Goal: Obtain resource: Download file/media

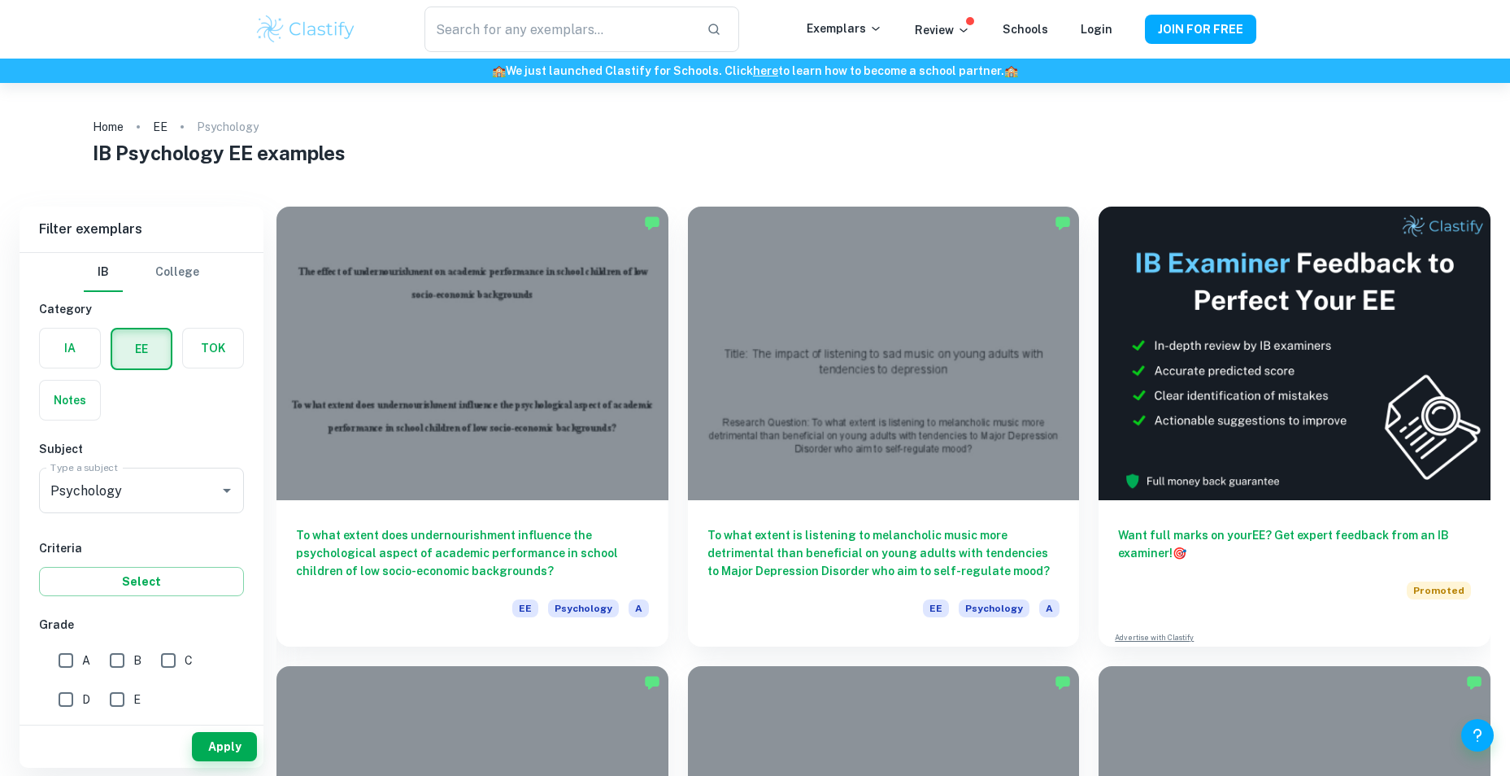
click at [77, 656] on input "A" at bounding box center [66, 660] width 33 height 33
checkbox input "true"
click at [143, 580] on button "Select" at bounding box center [141, 581] width 205 height 29
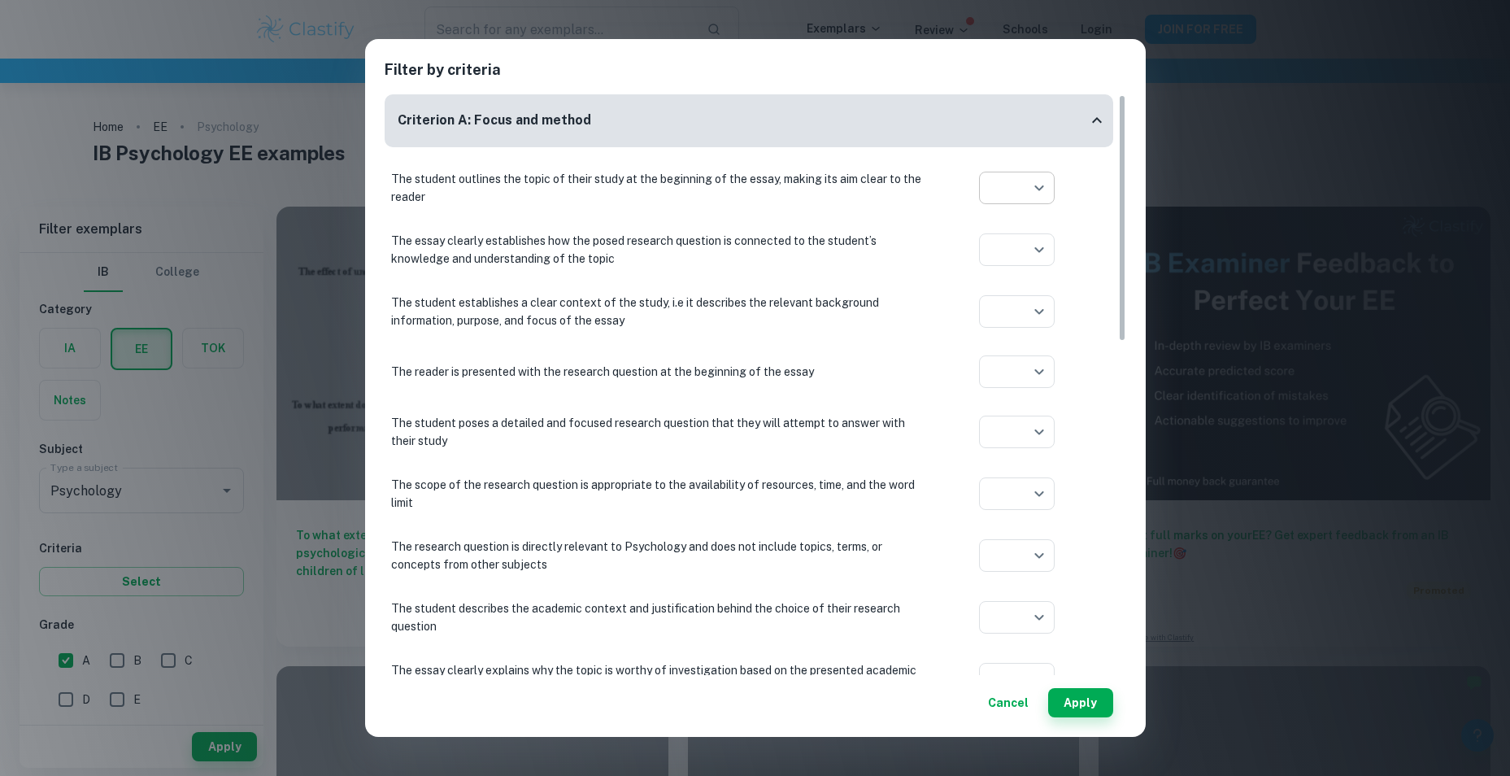
click at [1038, 190] on body "We value your privacy We use cookies to enhance your browsing experience, serve…" at bounding box center [755, 471] width 1510 height 776
click at [1009, 709] on div at bounding box center [755, 388] width 1510 height 776
click at [1005, 706] on button "Cancel" at bounding box center [1008, 702] width 54 height 29
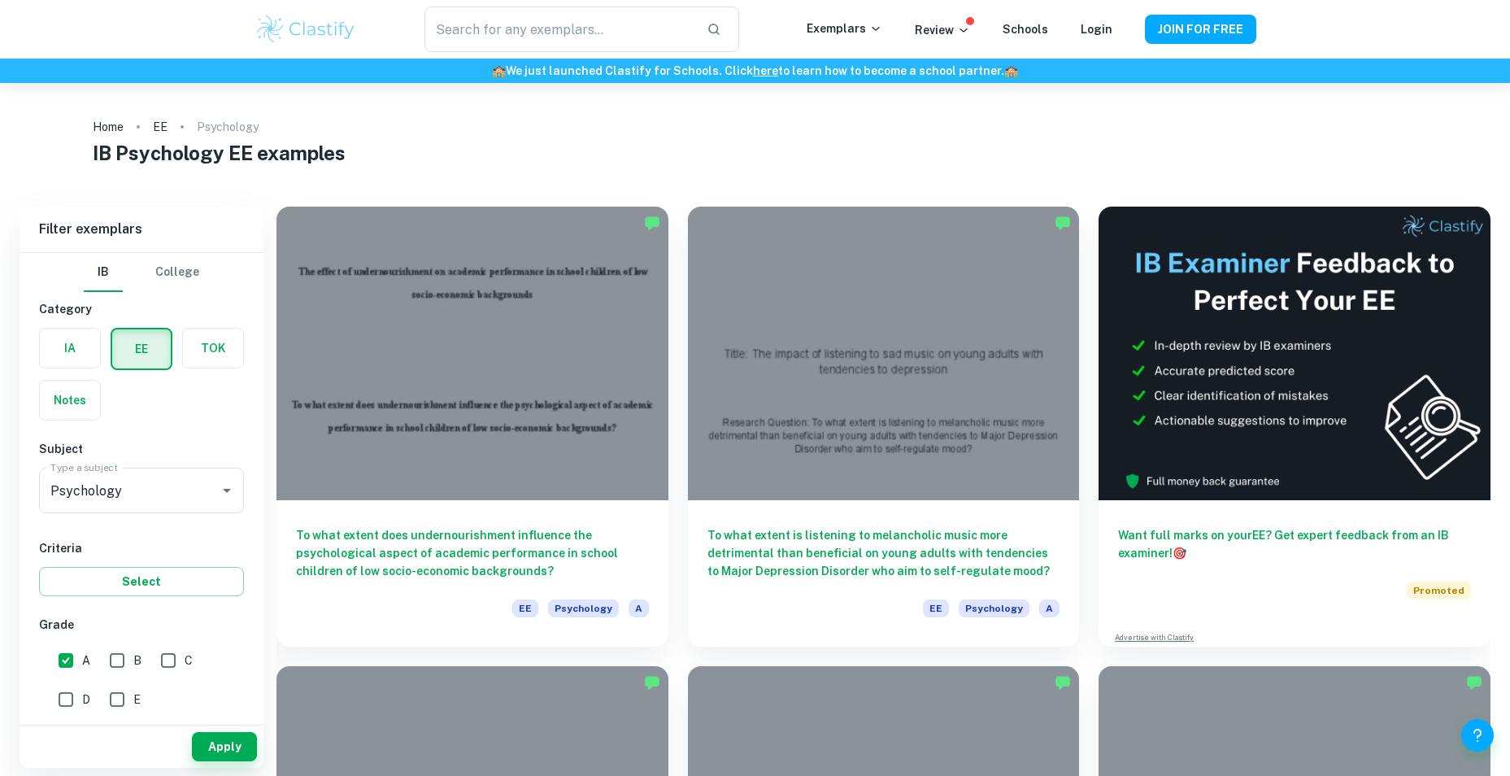
scroll to position [163, 0]
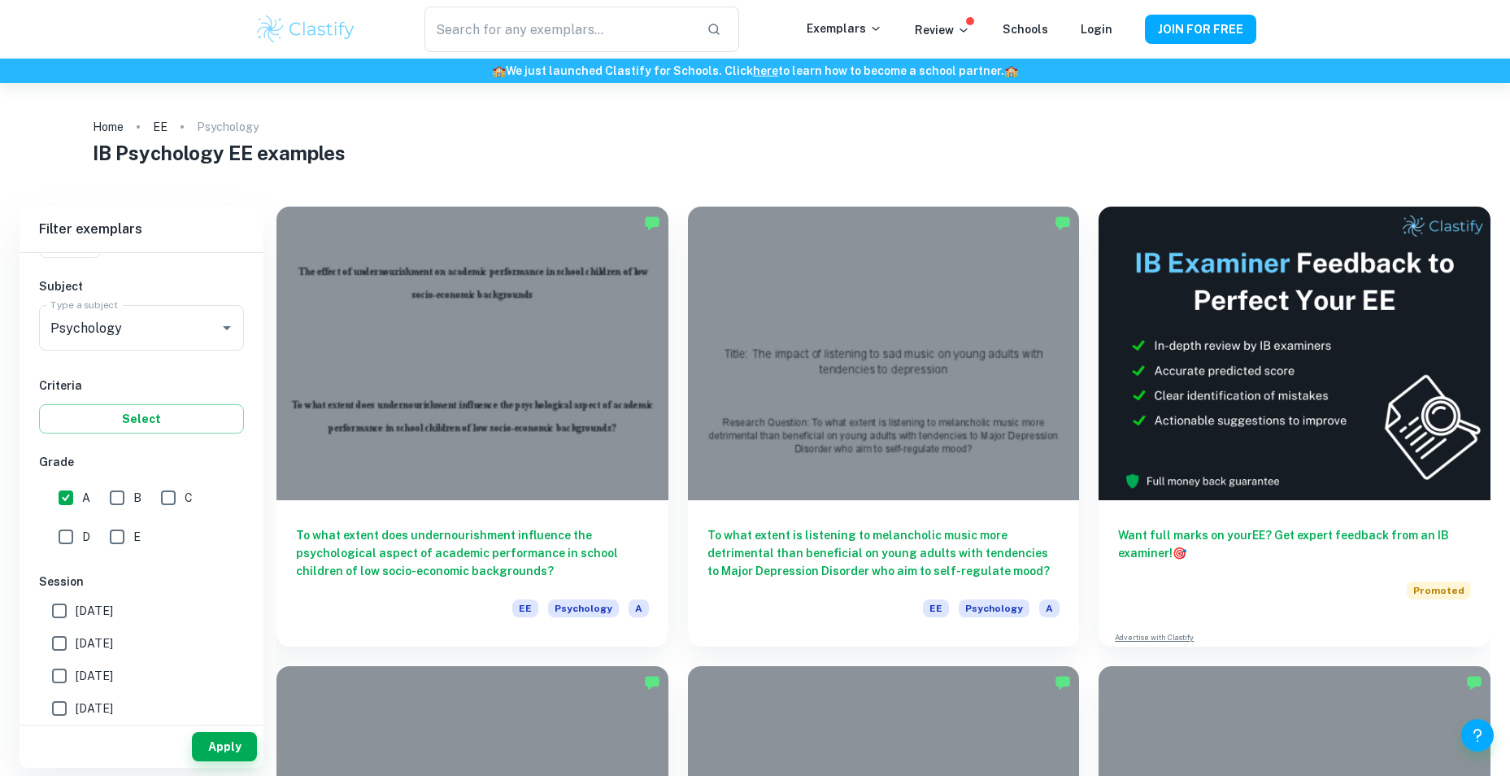
click at [56, 637] on input "[DATE]" at bounding box center [59, 643] width 33 height 33
checkbox input "true"
click at [220, 746] on button "Apply" at bounding box center [224, 746] width 65 height 29
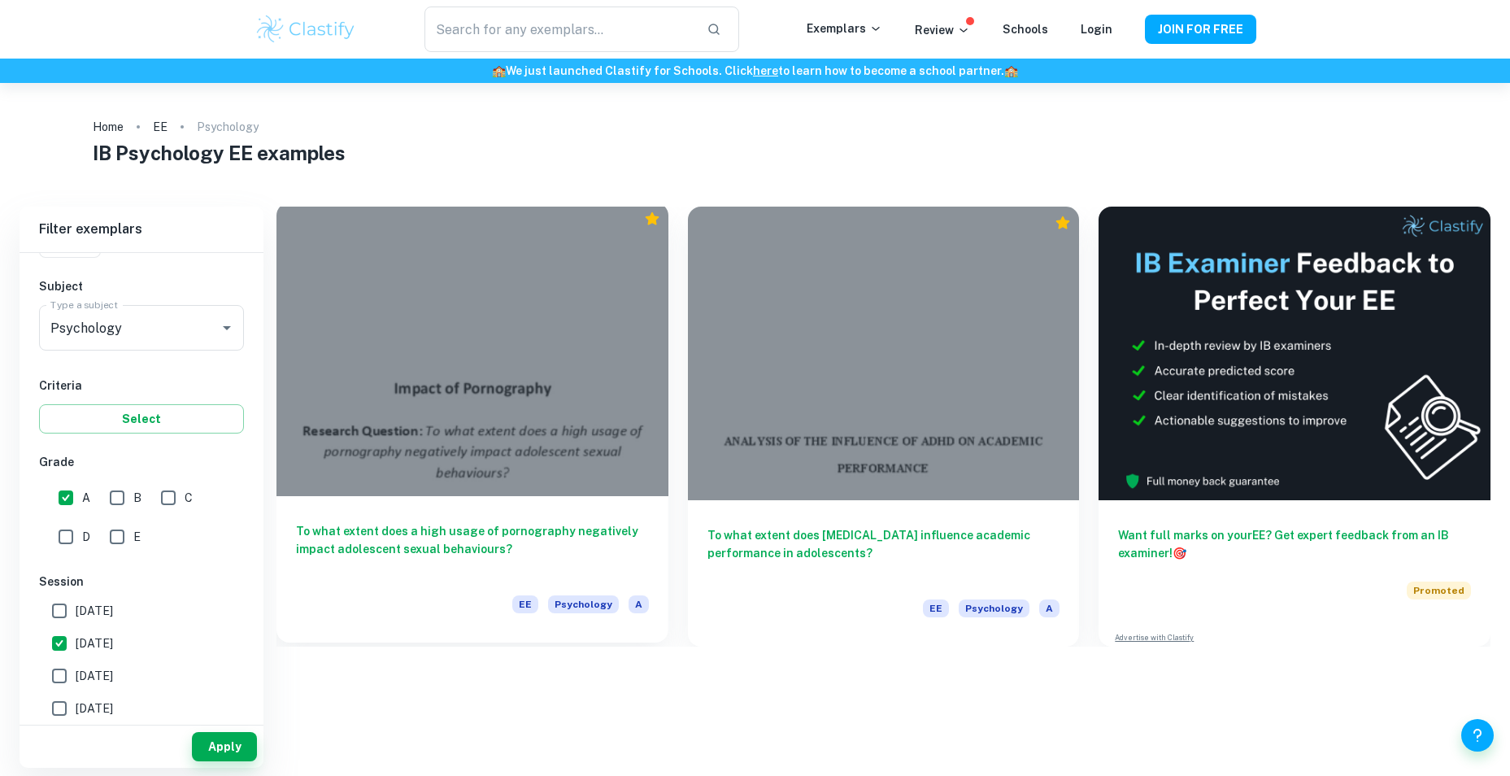
click at [479, 350] on div at bounding box center [472, 349] width 392 height 294
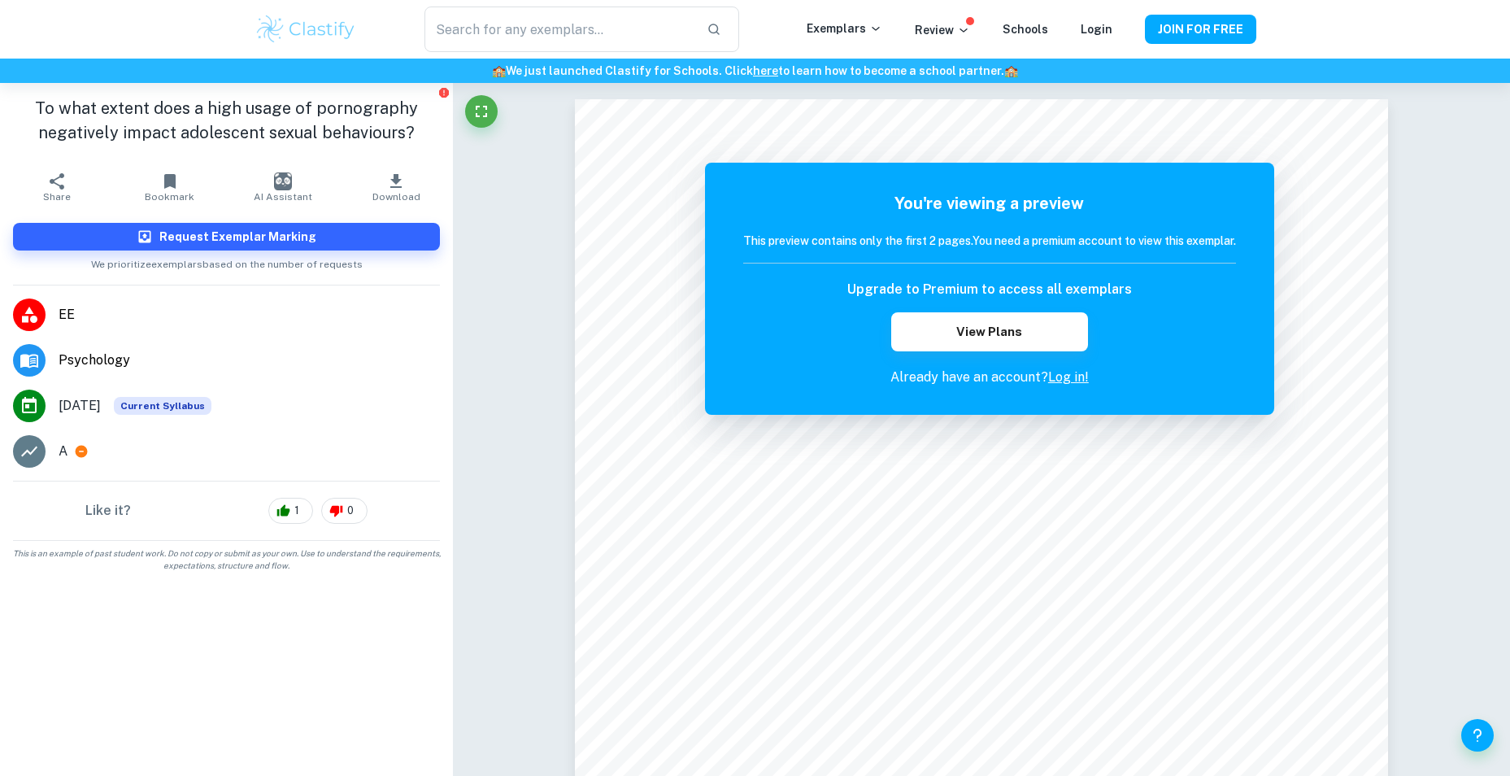
click at [376, 191] on span "Download" at bounding box center [396, 196] width 48 height 11
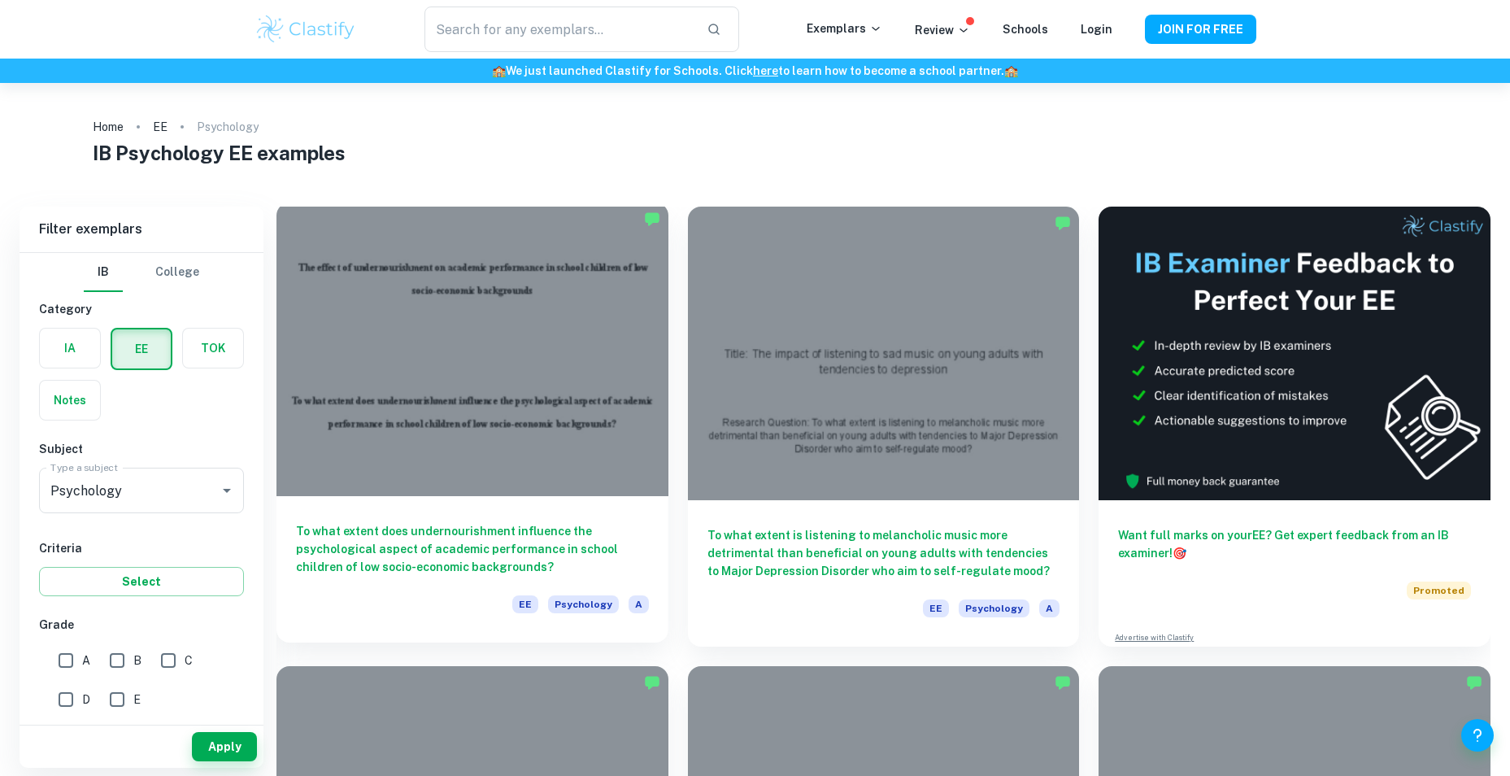
click at [557, 311] on div at bounding box center [472, 349] width 392 height 294
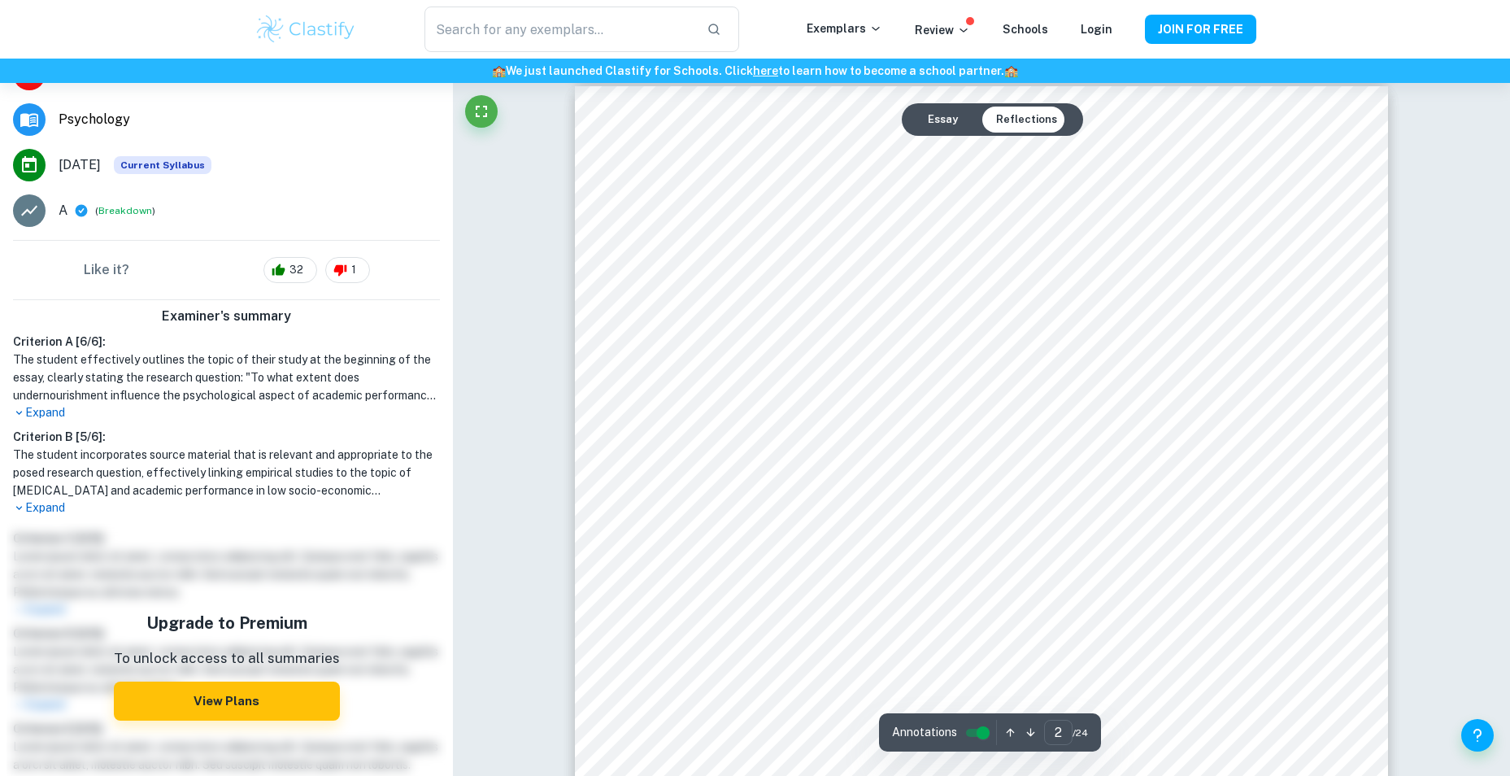
scroll to position [894, 0]
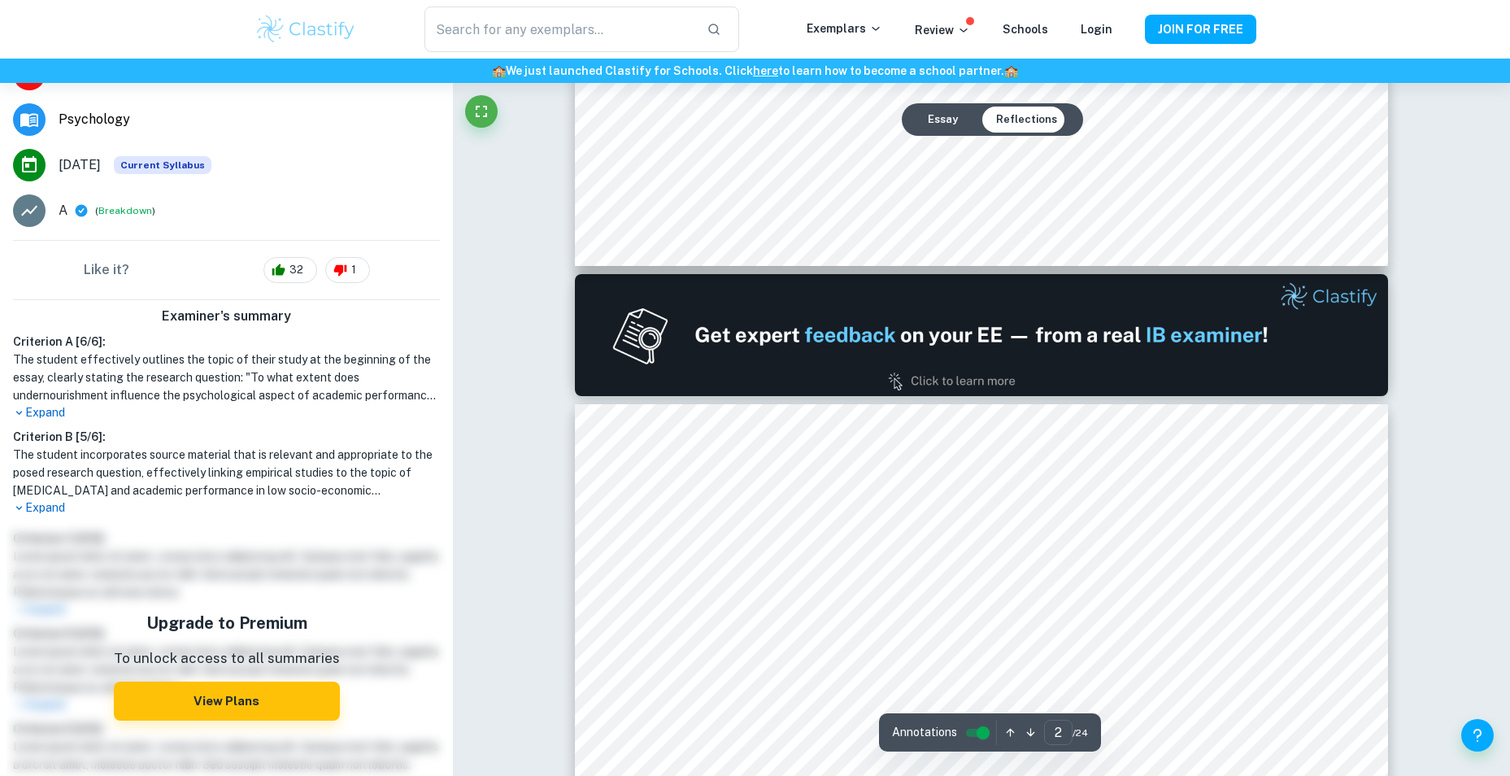
type input "1"
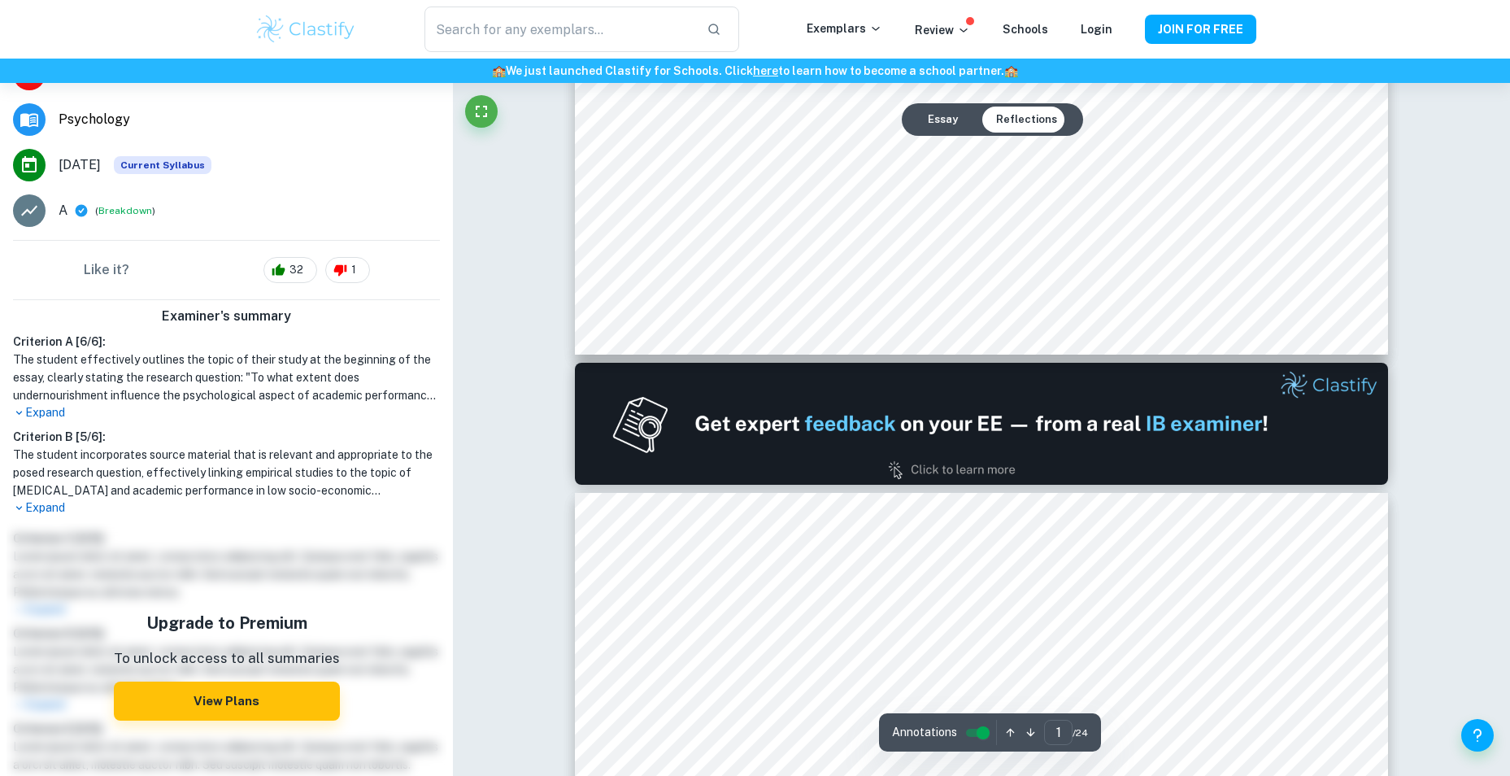
scroll to position [0, 0]
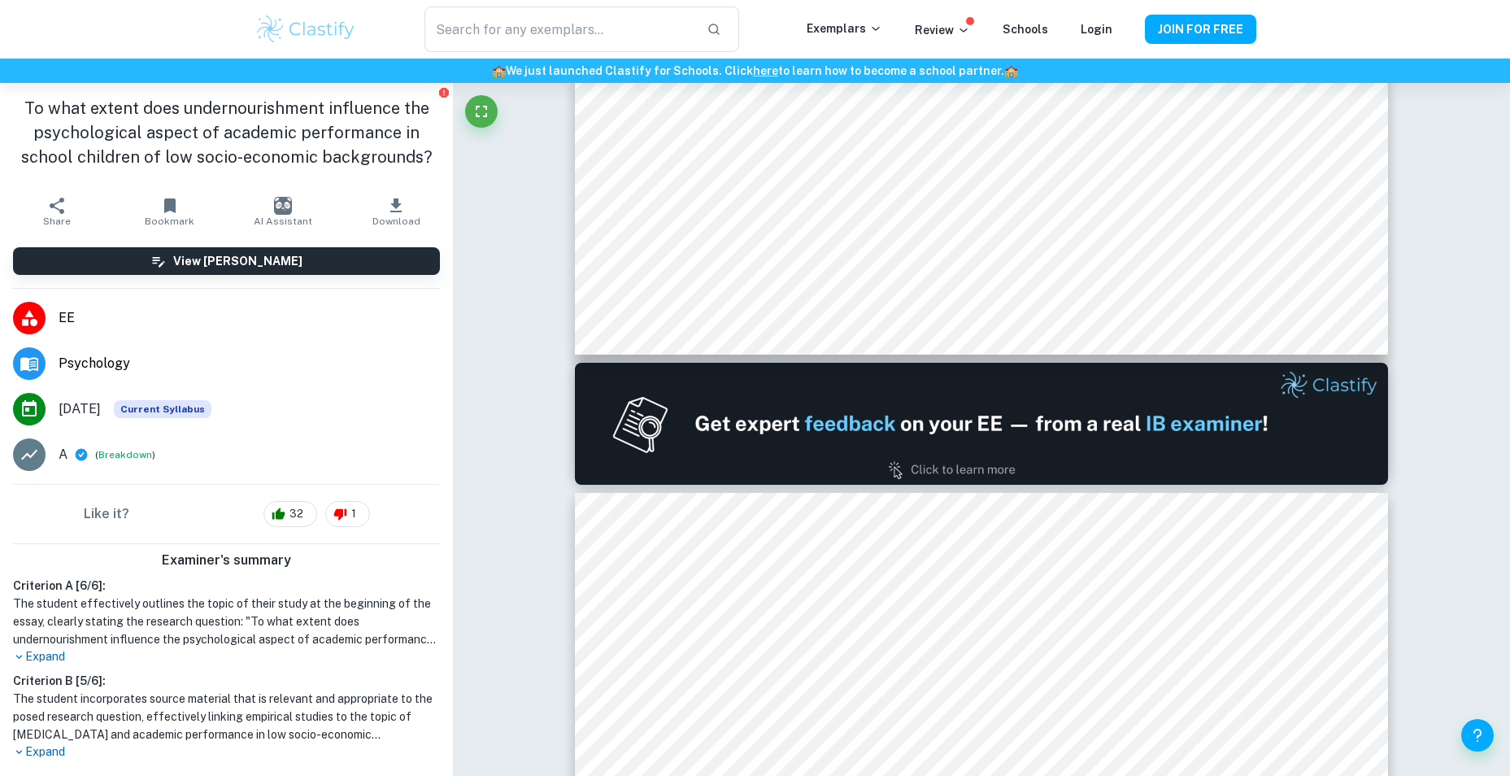
click at [386, 200] on icon "button" at bounding box center [396, 206] width 20 height 20
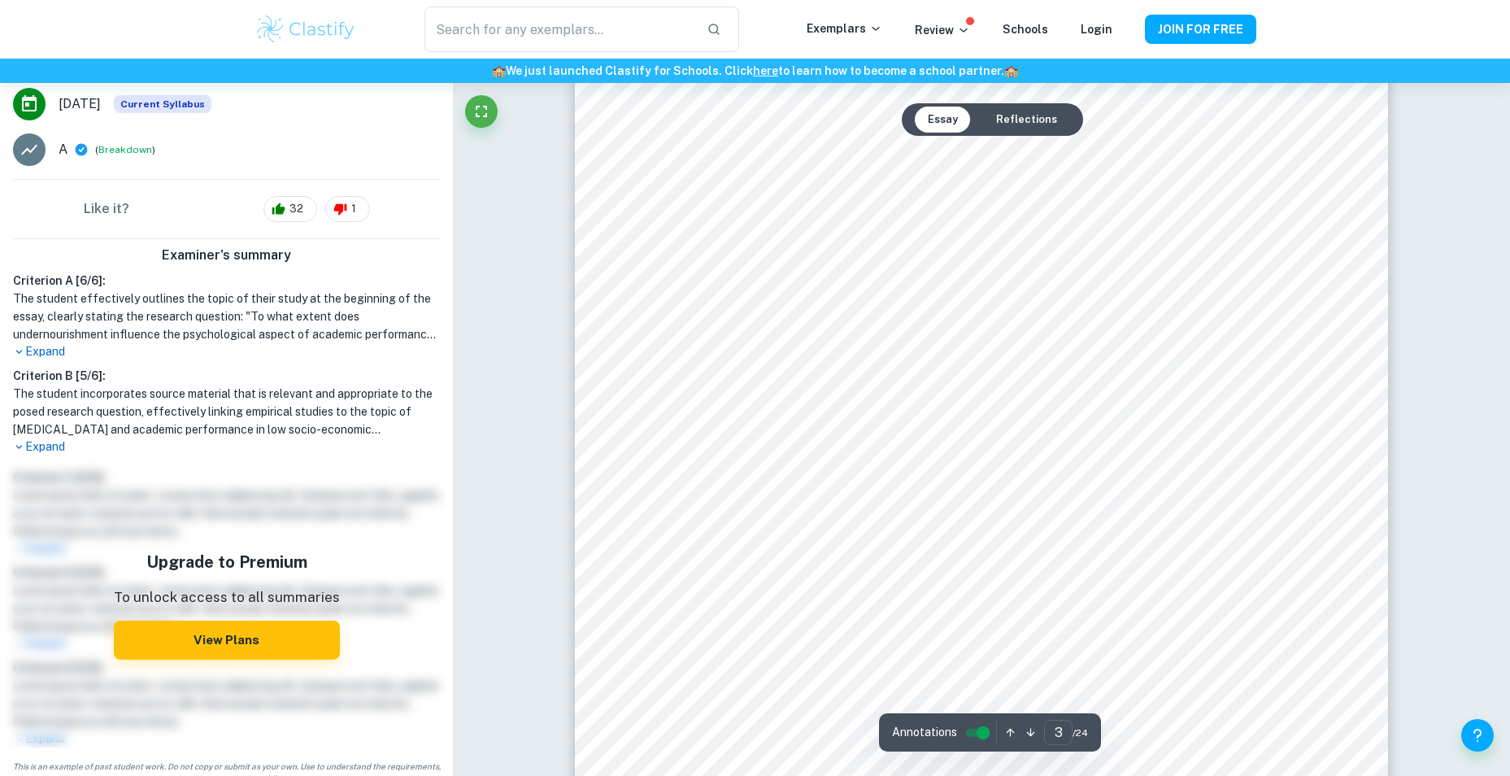
scroll to position [320, 0]
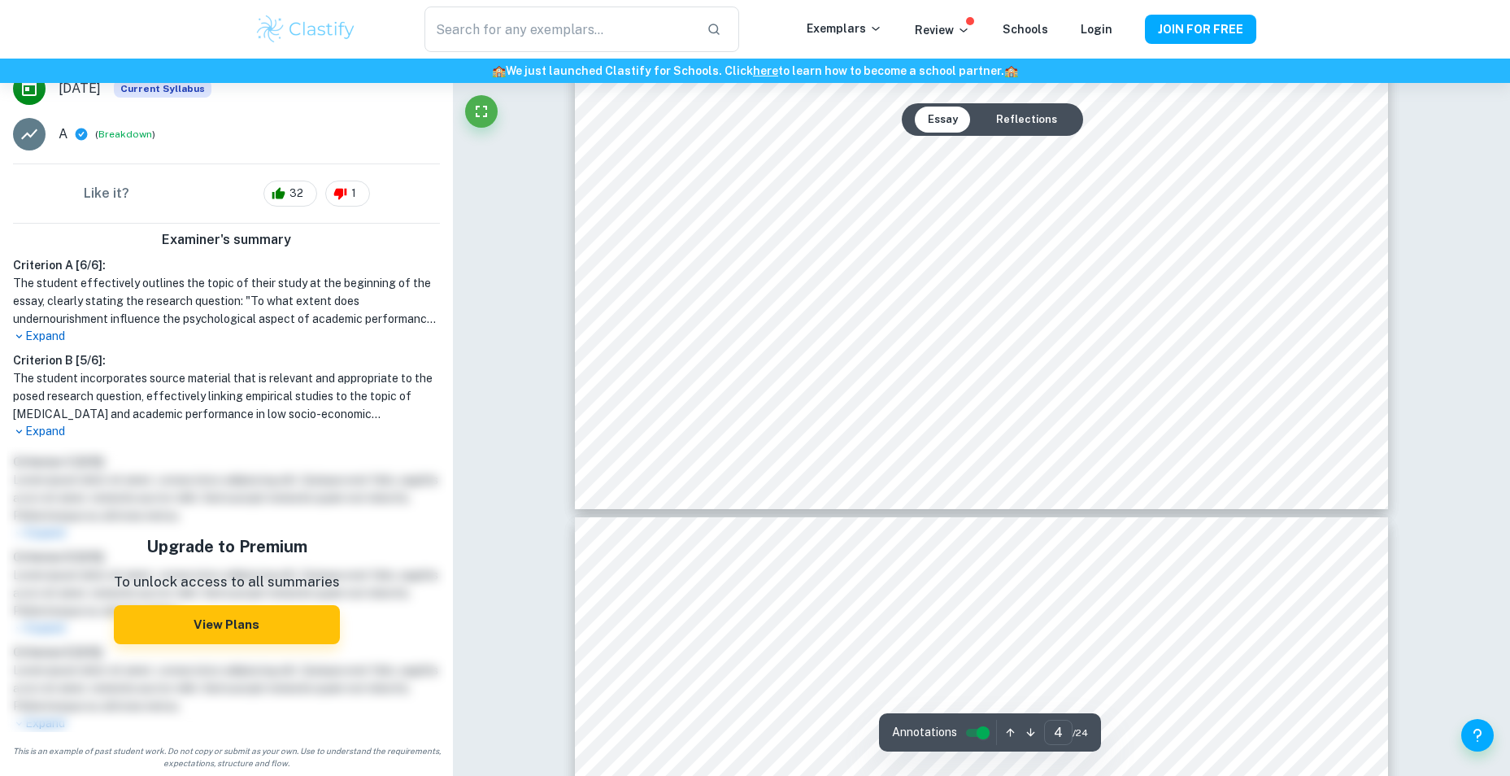
type input "5"
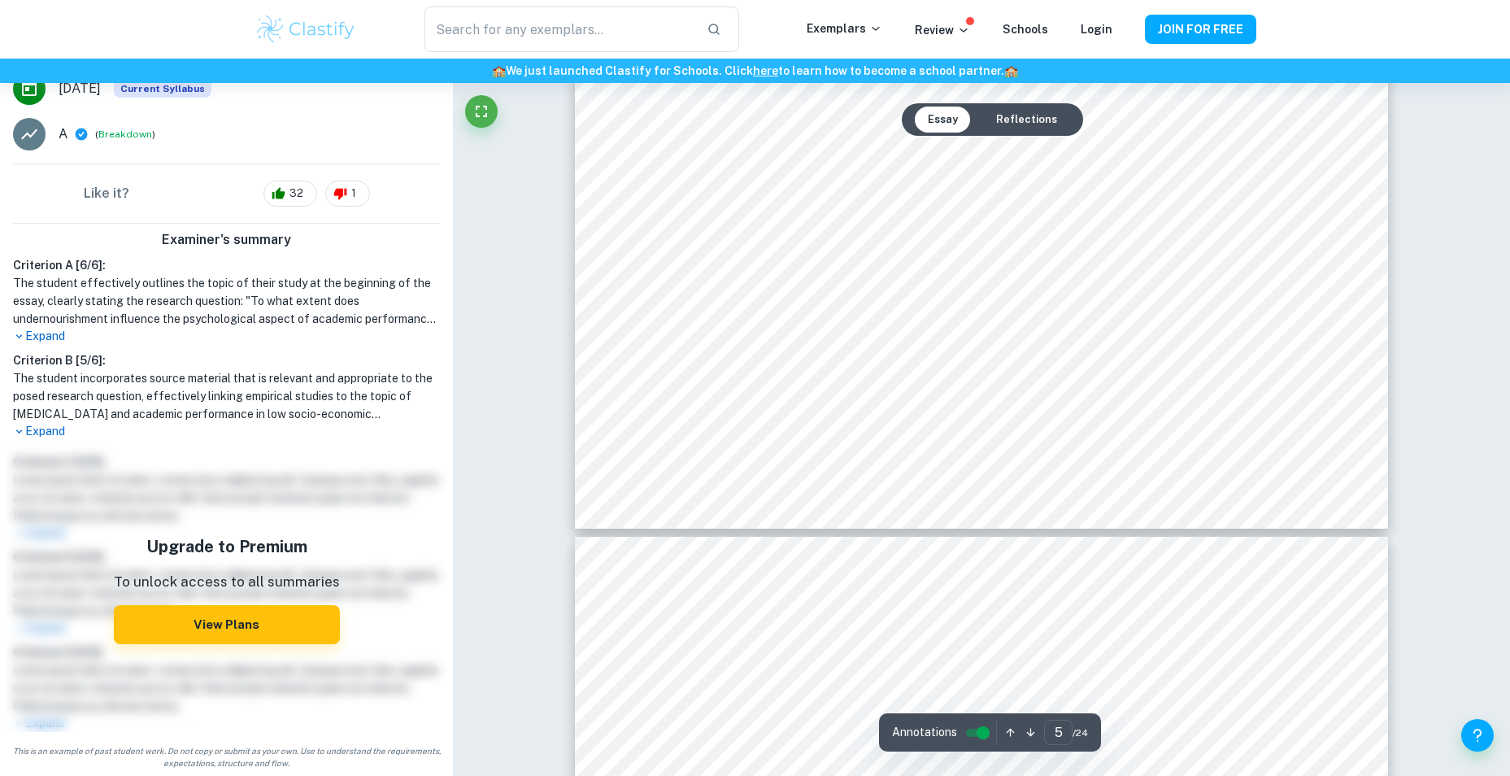
drag, startPoint x: 730, startPoint y: 641, endPoint x: 874, endPoint y: 640, distance: 143.9
click at [874, 640] on div at bounding box center [1007, 655] width 560 height 38
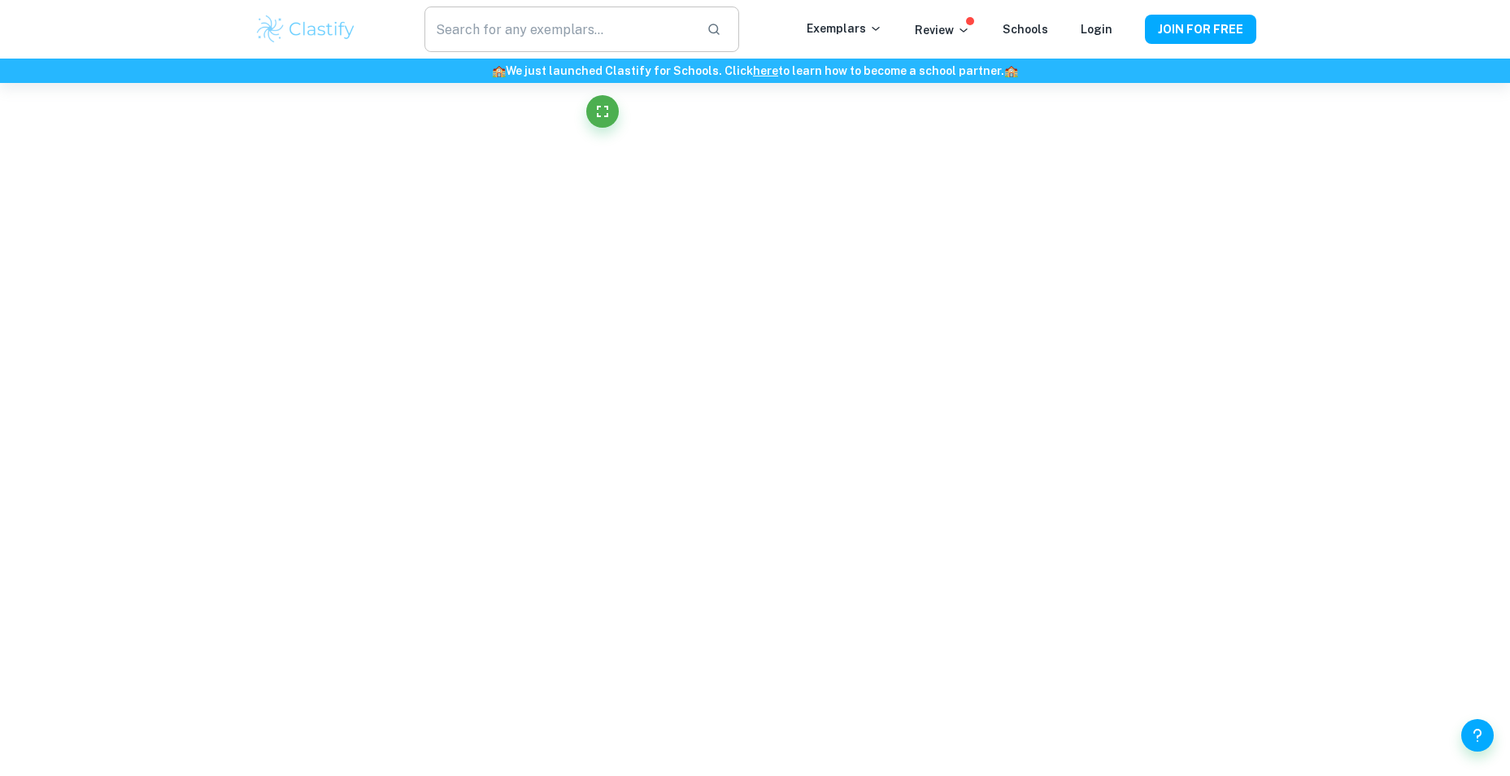
scroll to position [4985, 0]
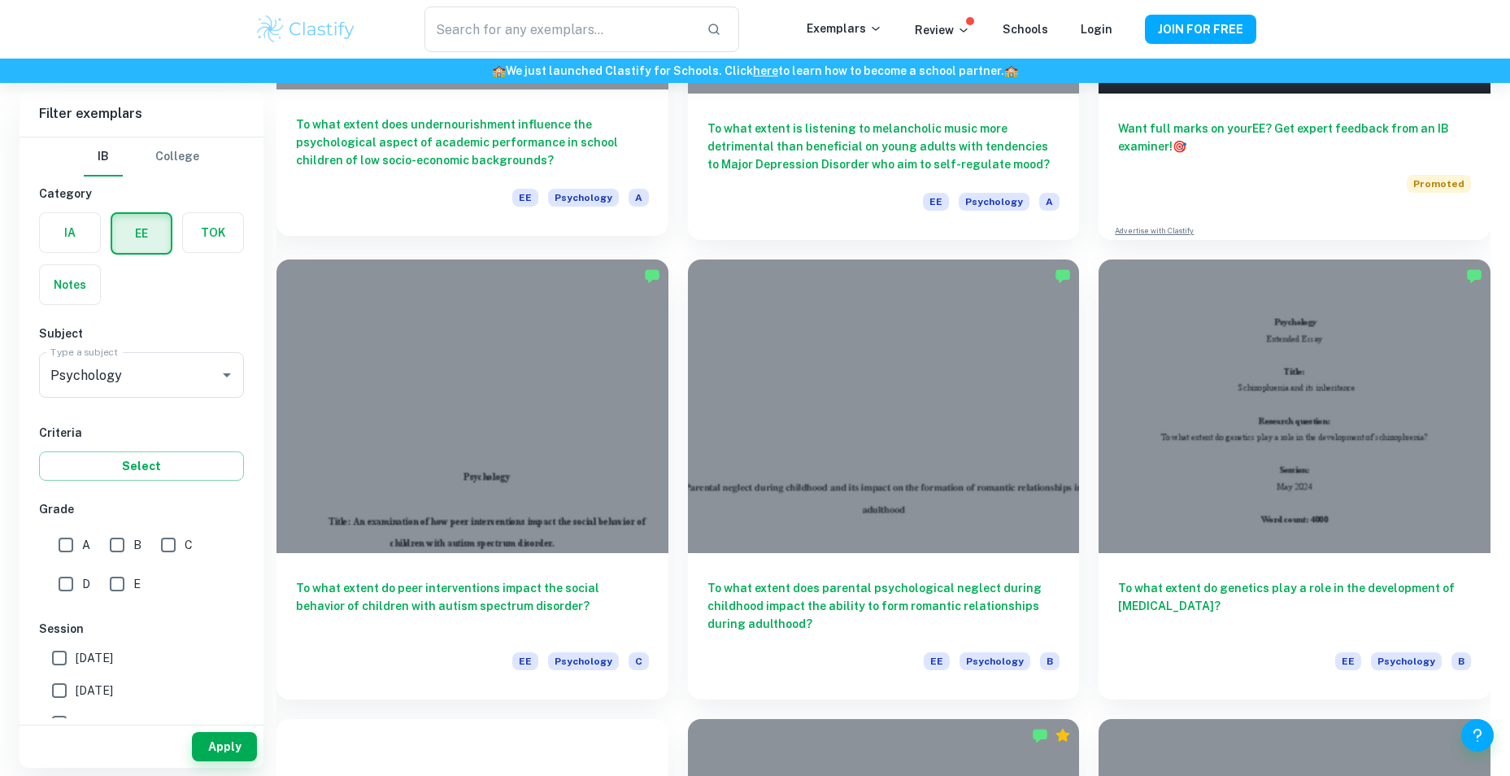
scroll to position [81, 0]
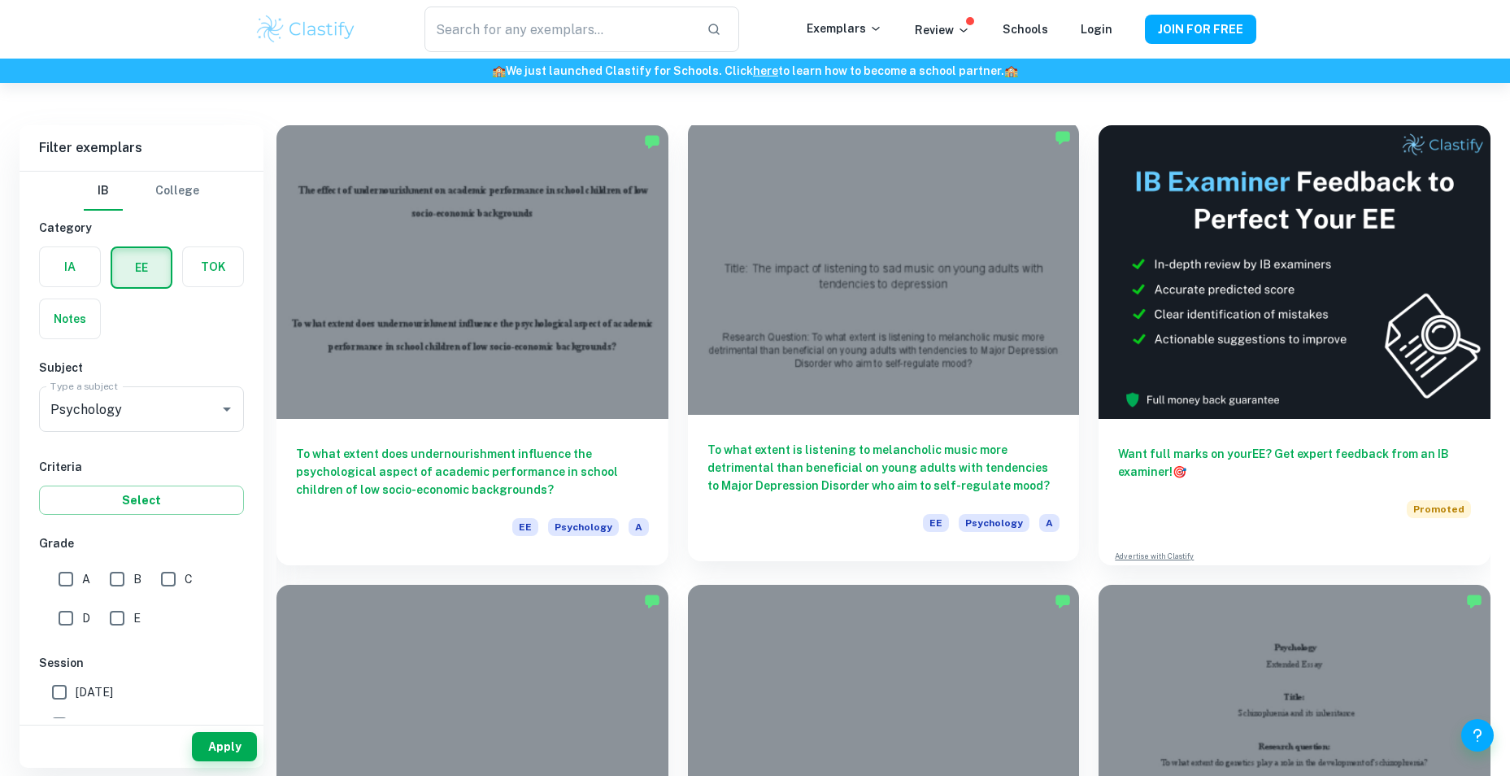
click at [950, 452] on h6 "To what extent is listening to melancholic music more detrimental than benefici…" at bounding box center [883, 468] width 353 height 54
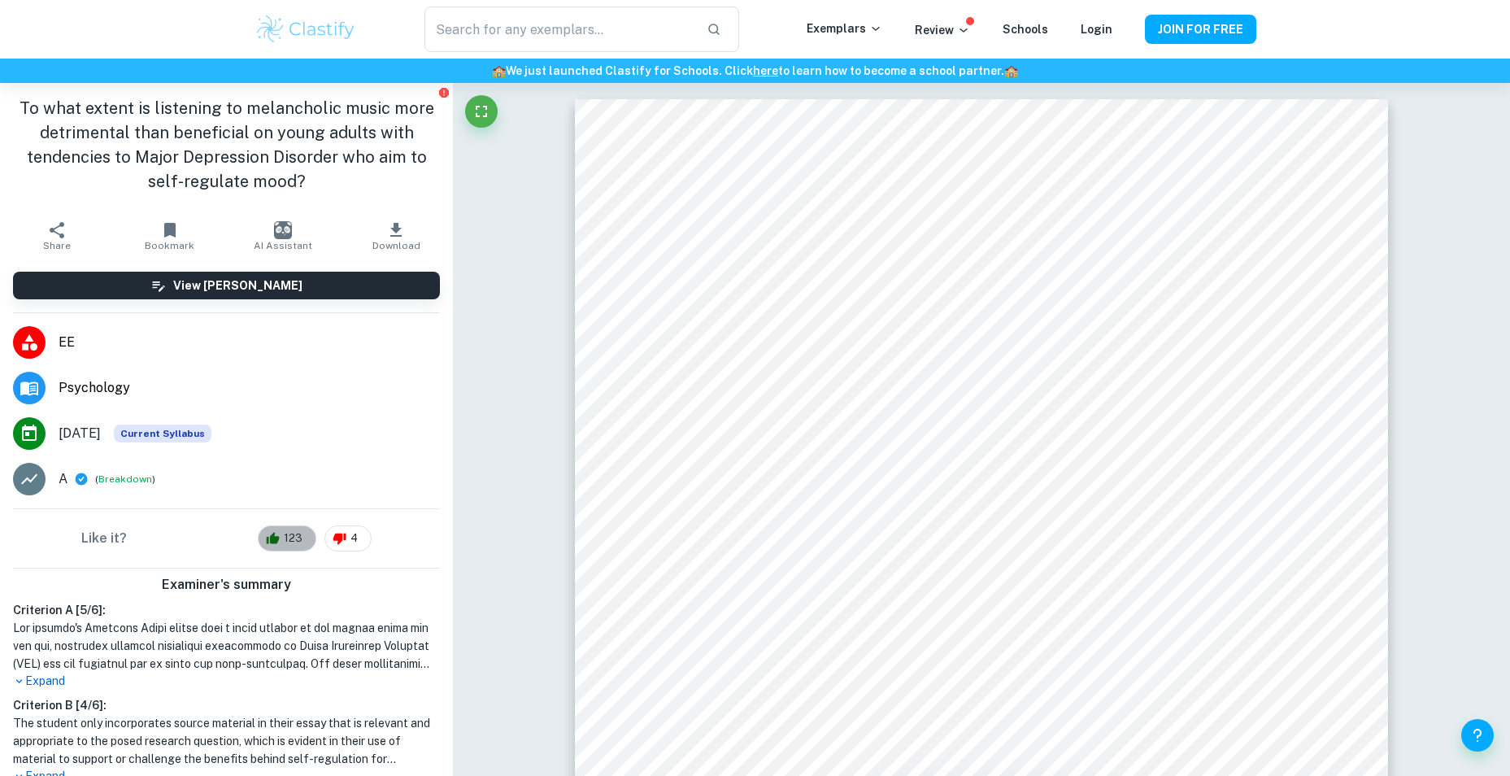
click at [285, 533] on span "123" at bounding box center [293, 538] width 37 height 16
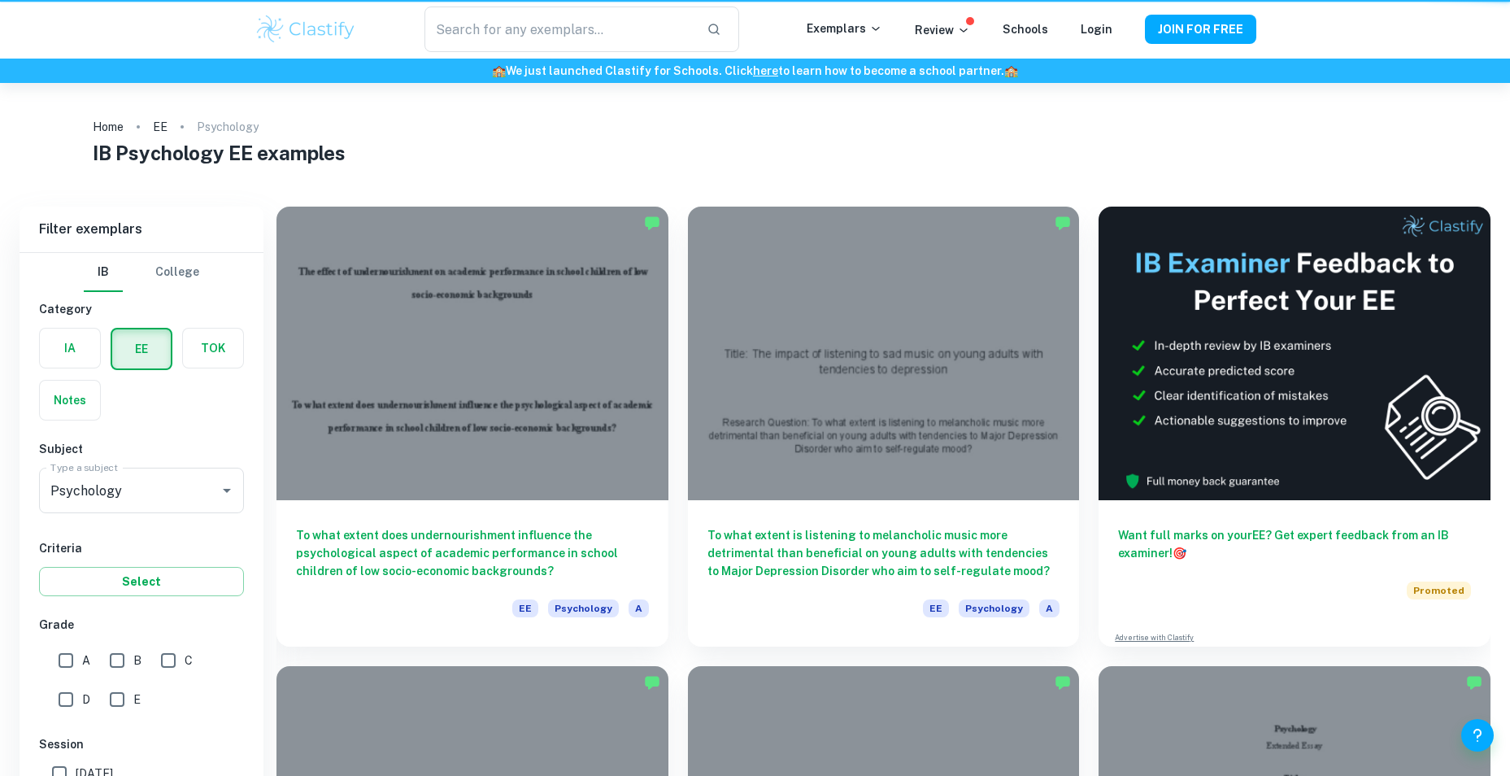
scroll to position [81, 0]
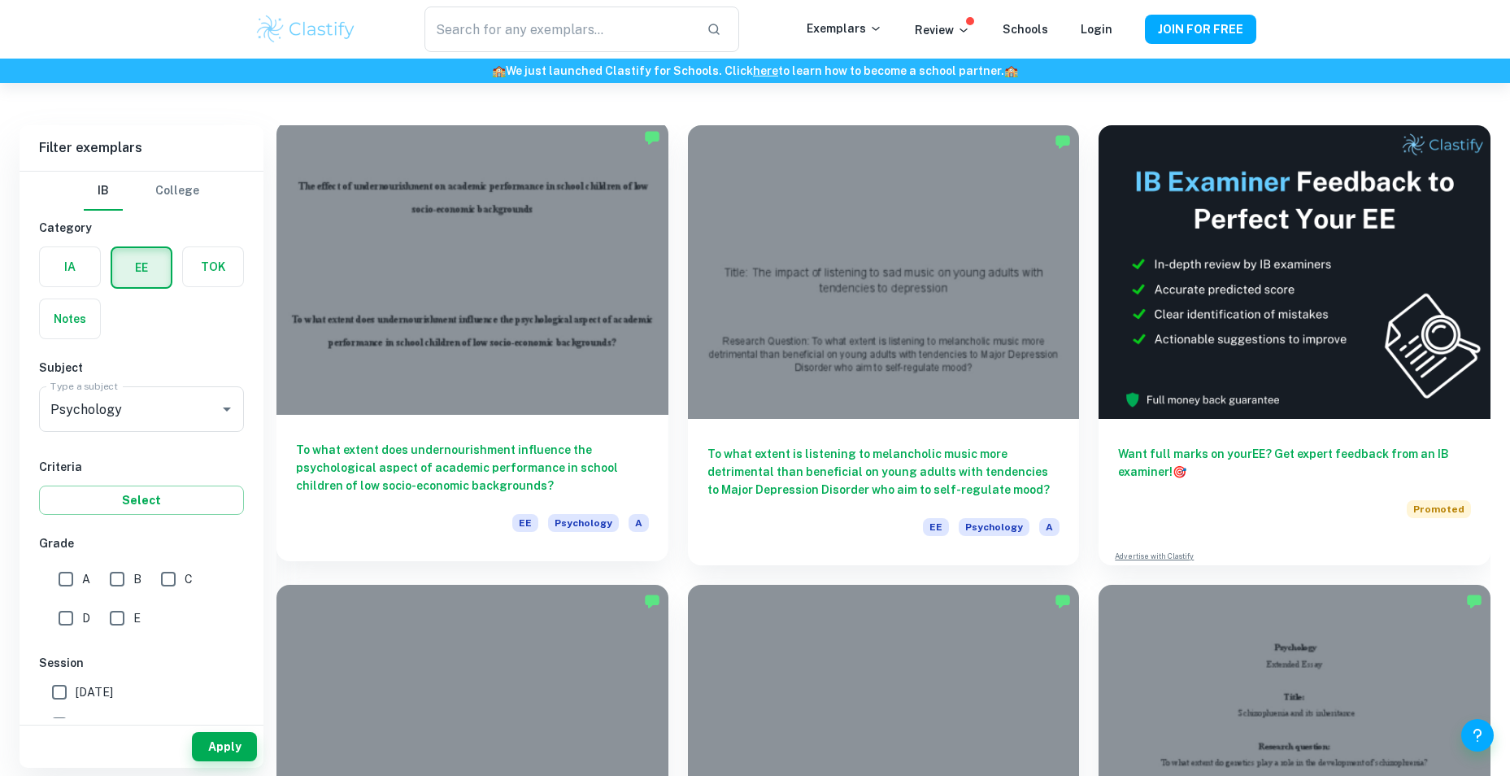
click at [549, 442] on h6 "To what extent does undernourishment influence the psychological aspect of acad…" at bounding box center [472, 468] width 353 height 54
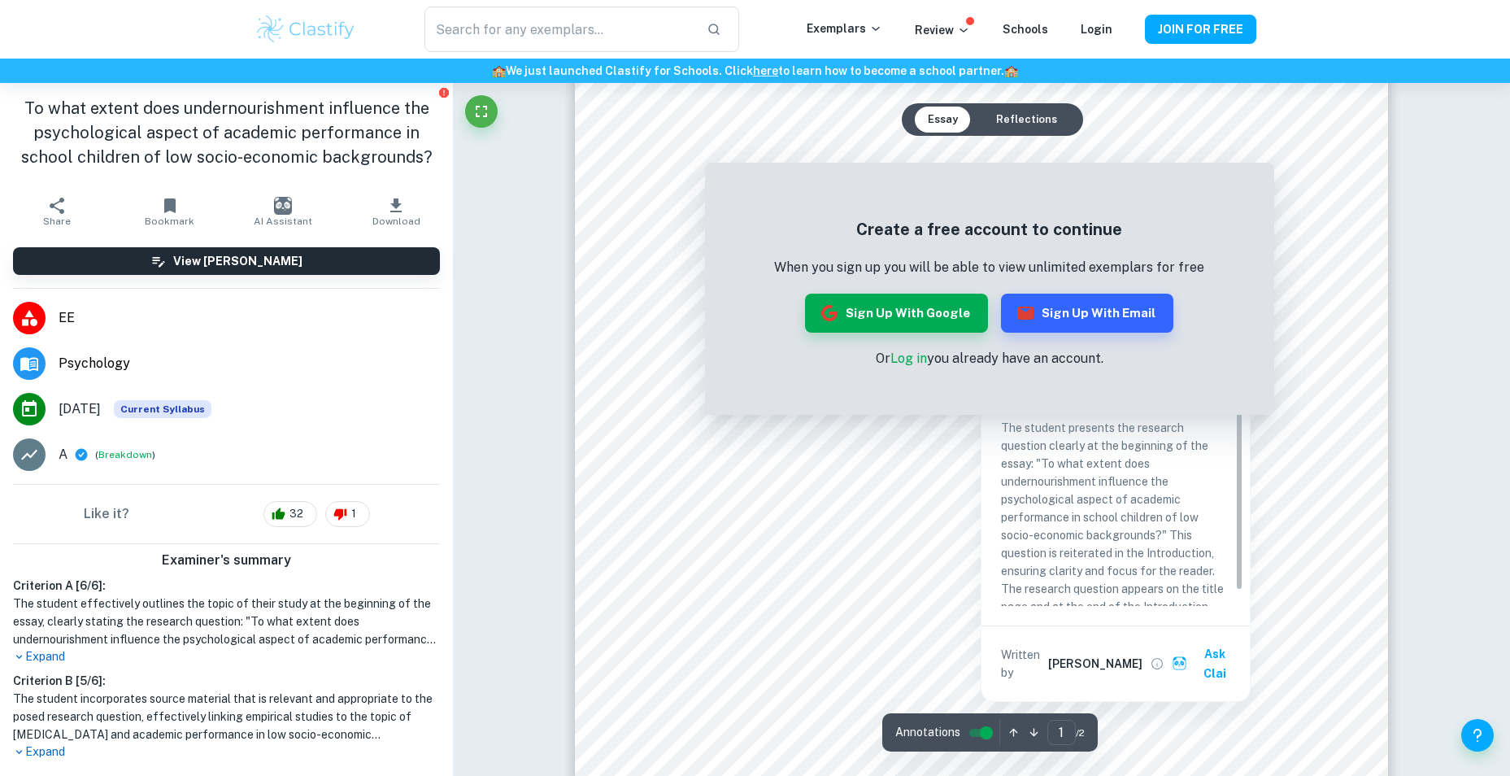
scroll to position [163, 0]
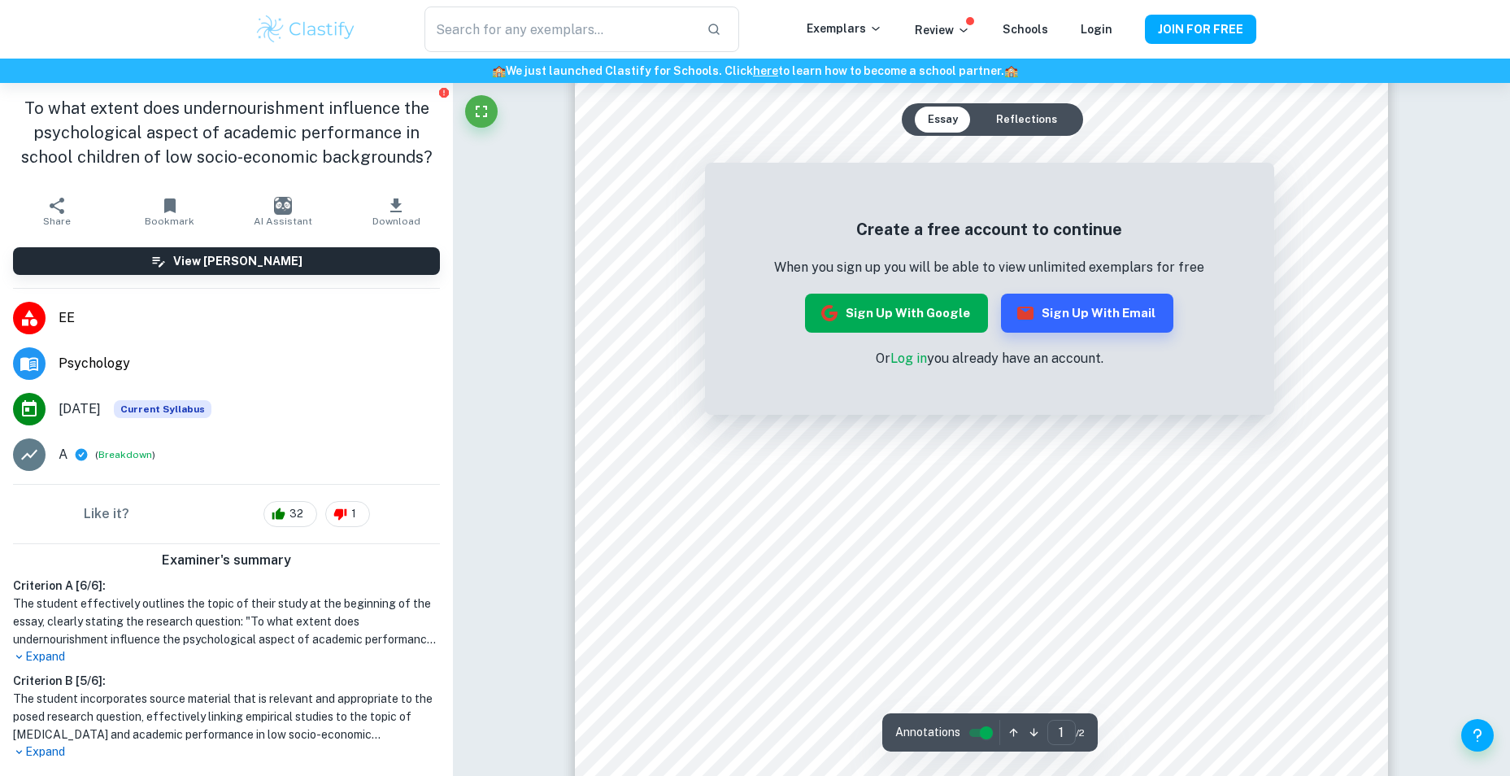
click at [958, 309] on button "Sign up with Google" at bounding box center [896, 313] width 183 height 39
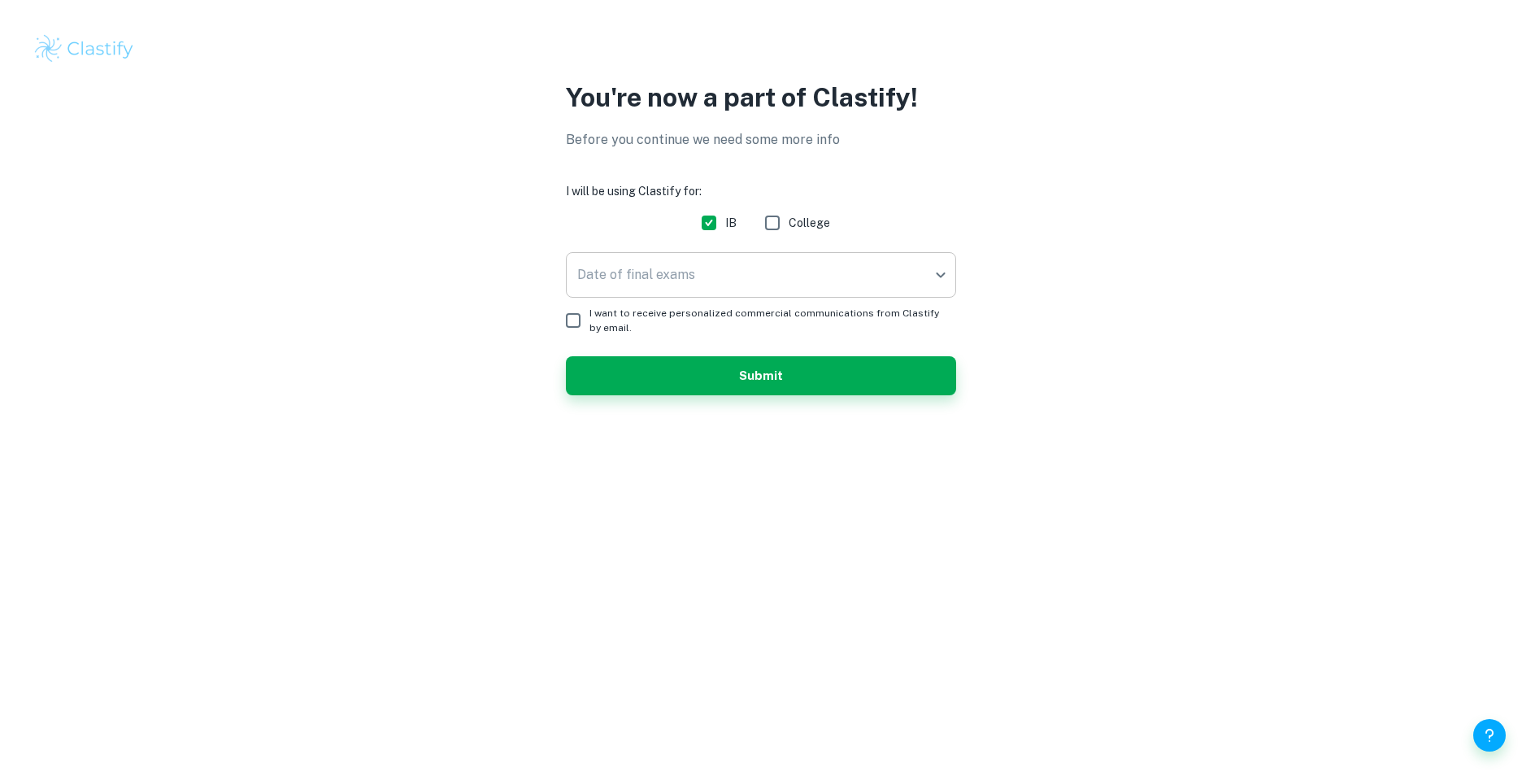
click at [697, 285] on body "We value your privacy We use cookies to enhance your browsing experience, serve…" at bounding box center [761, 388] width 1522 height 776
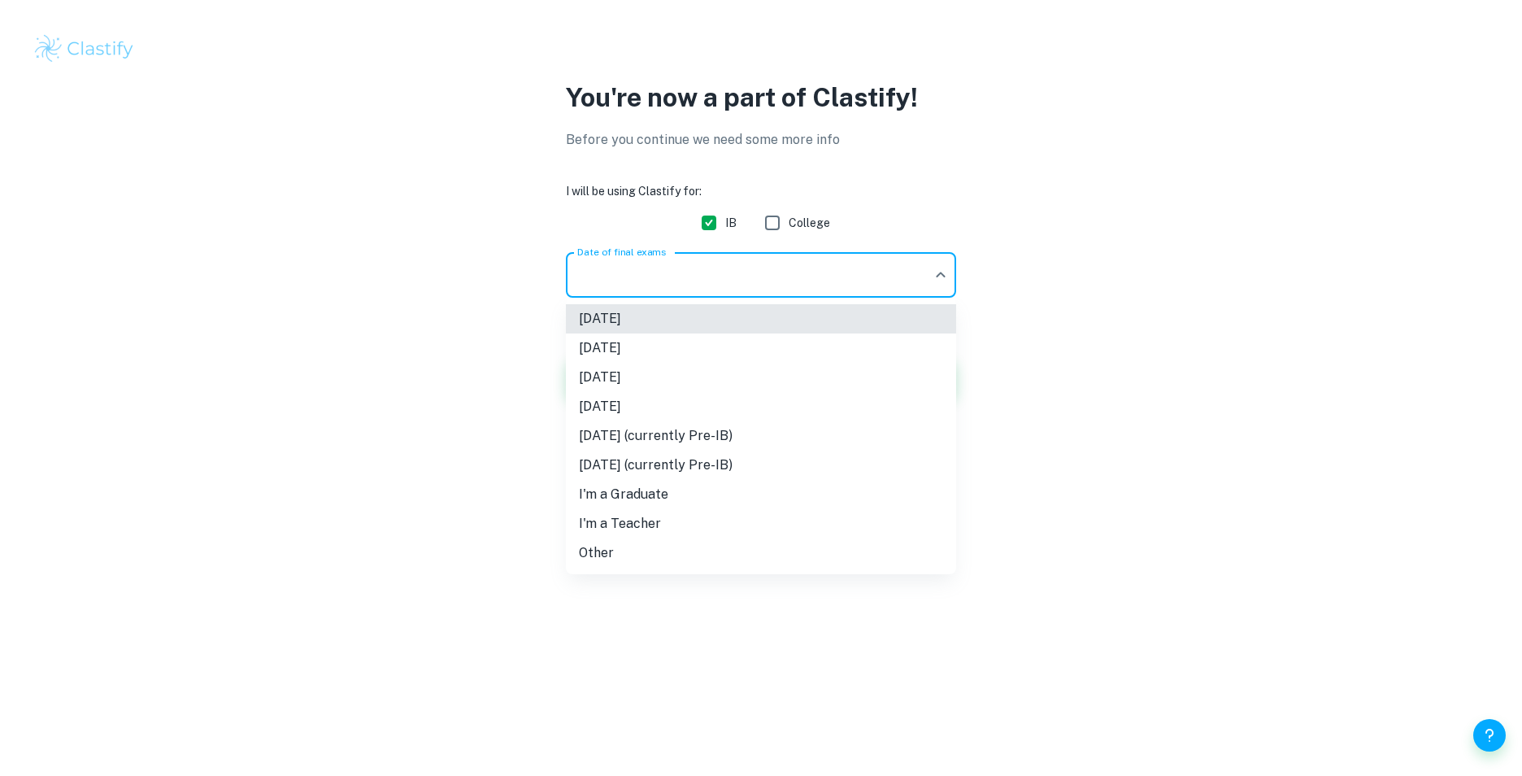
click at [655, 445] on li "[DATE] (currently Pre-IB)" at bounding box center [761, 435] width 390 height 29
type input "M27"
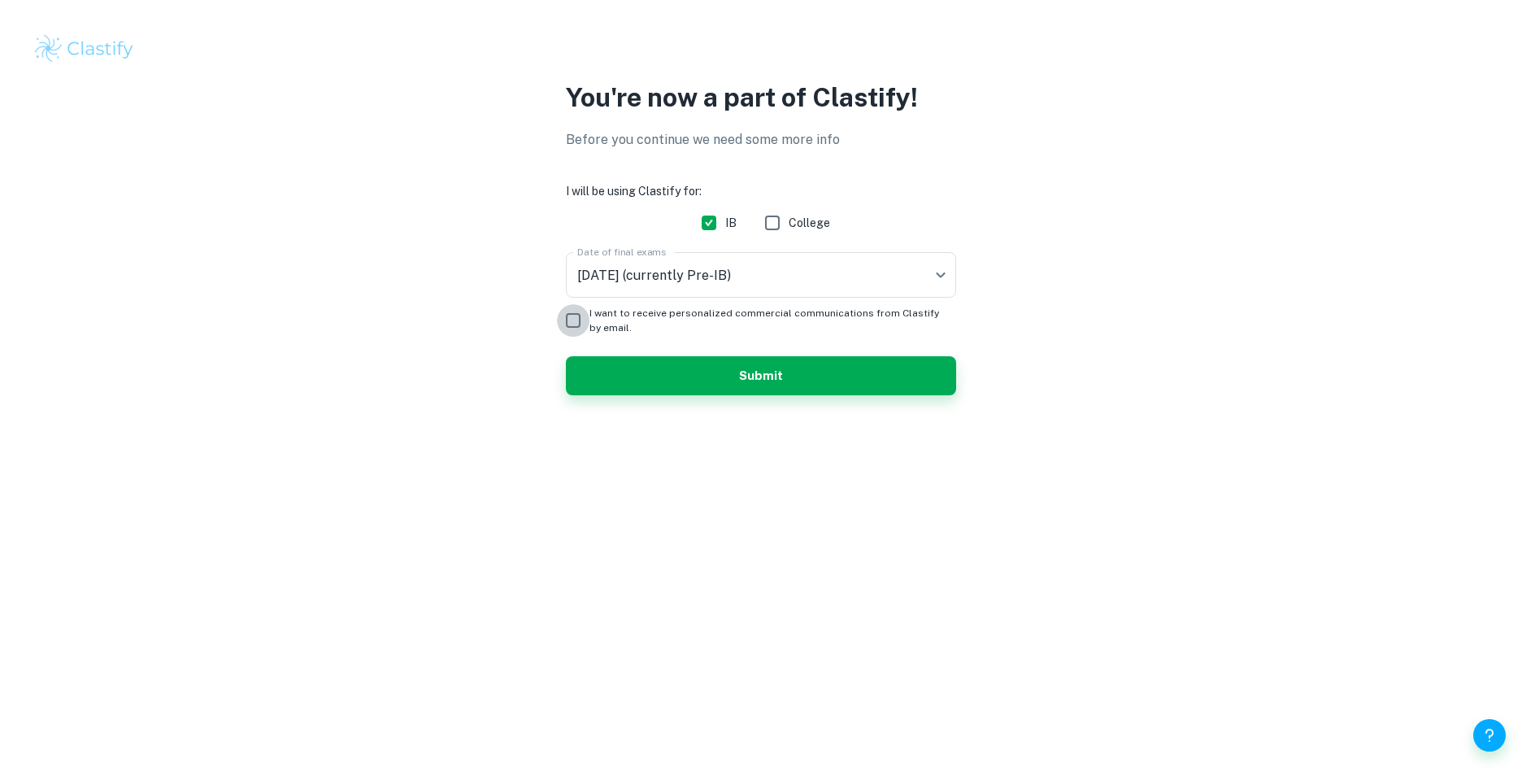
click at [572, 319] on input "I want to receive personalized commercial communications from Clastify by email." at bounding box center [573, 320] width 33 height 33
checkbox input "true"
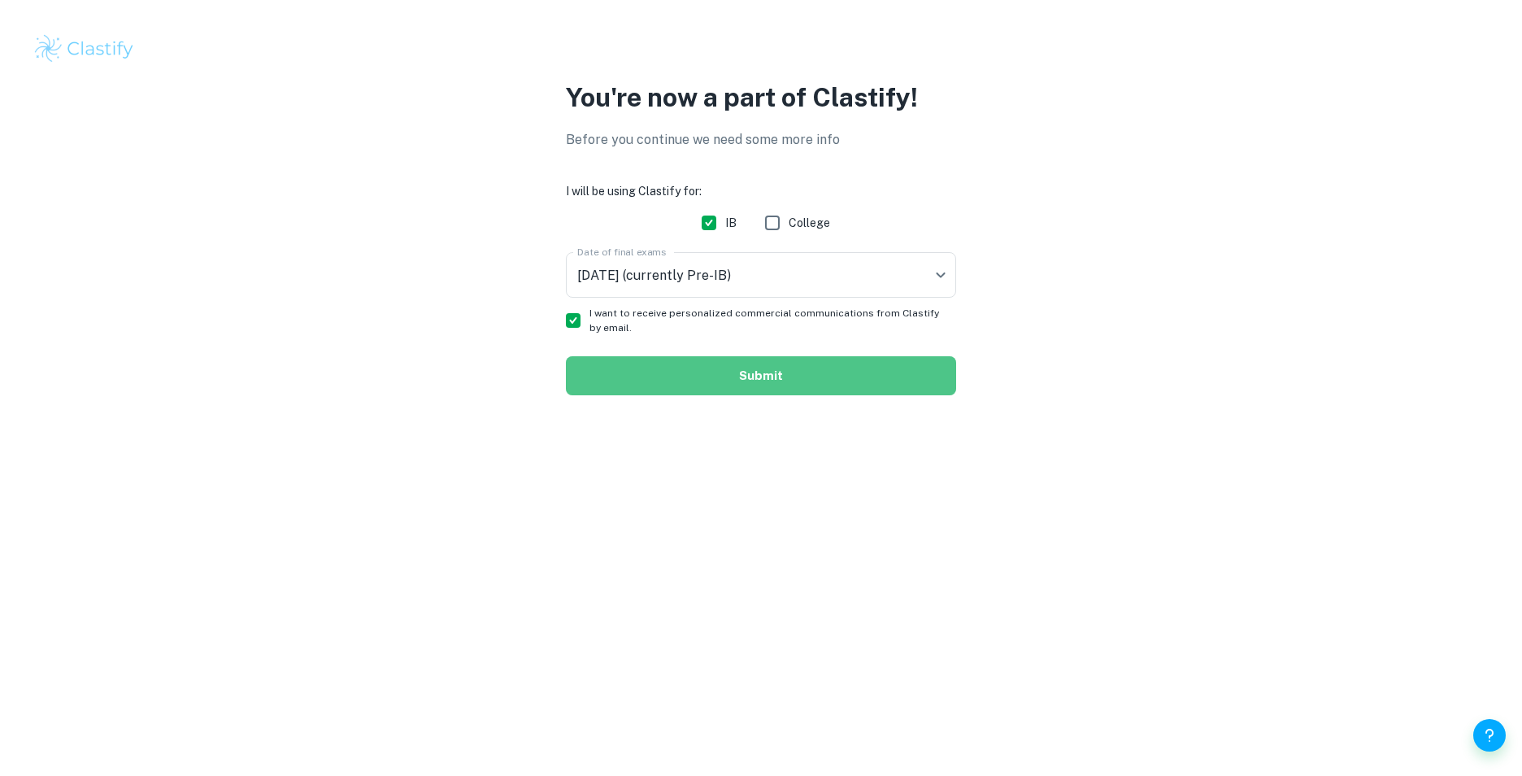
click at [602, 369] on button "Submit" at bounding box center [761, 375] width 390 height 39
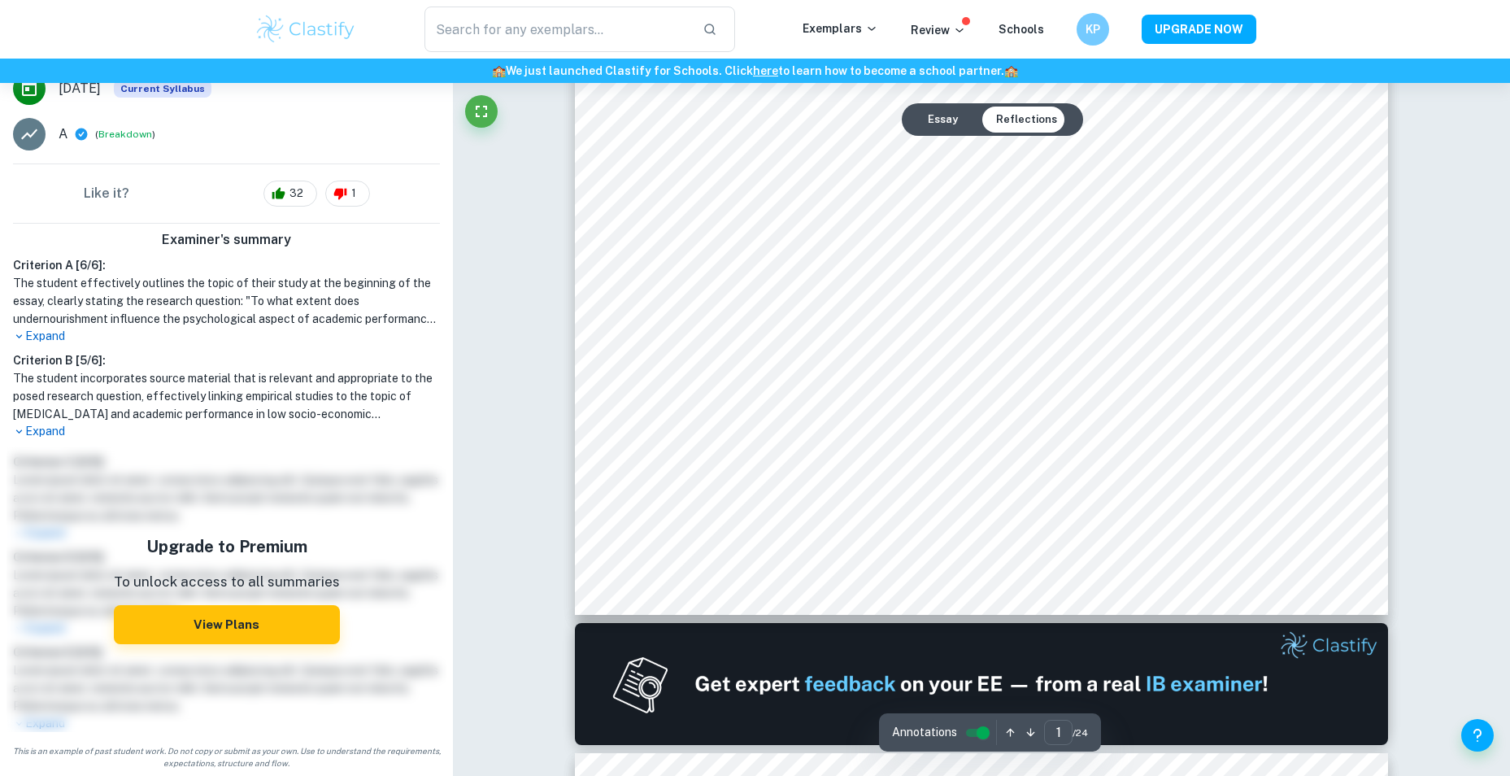
scroll to position [650, 0]
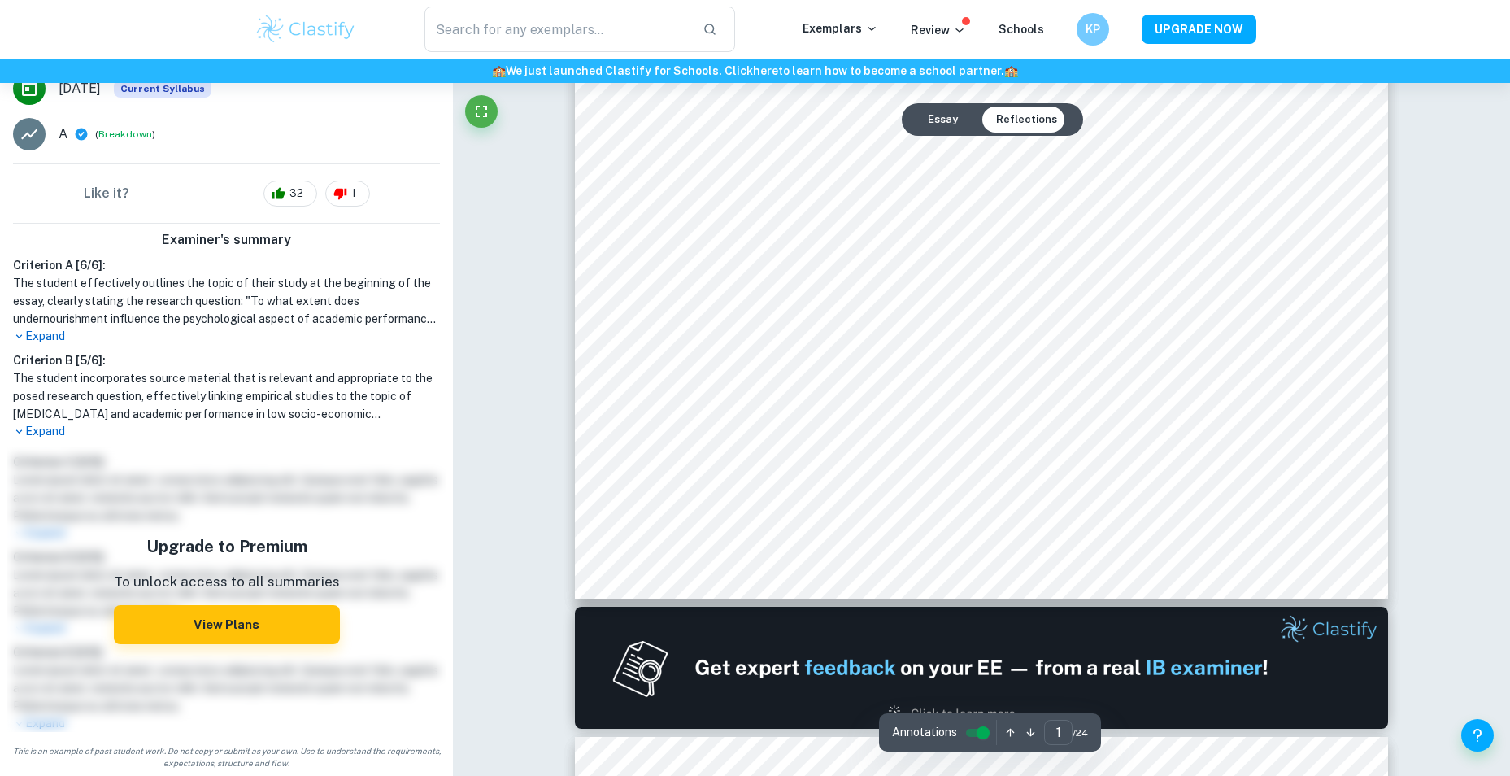
click at [939, 118] on button "Essay" at bounding box center [943, 120] width 56 height 26
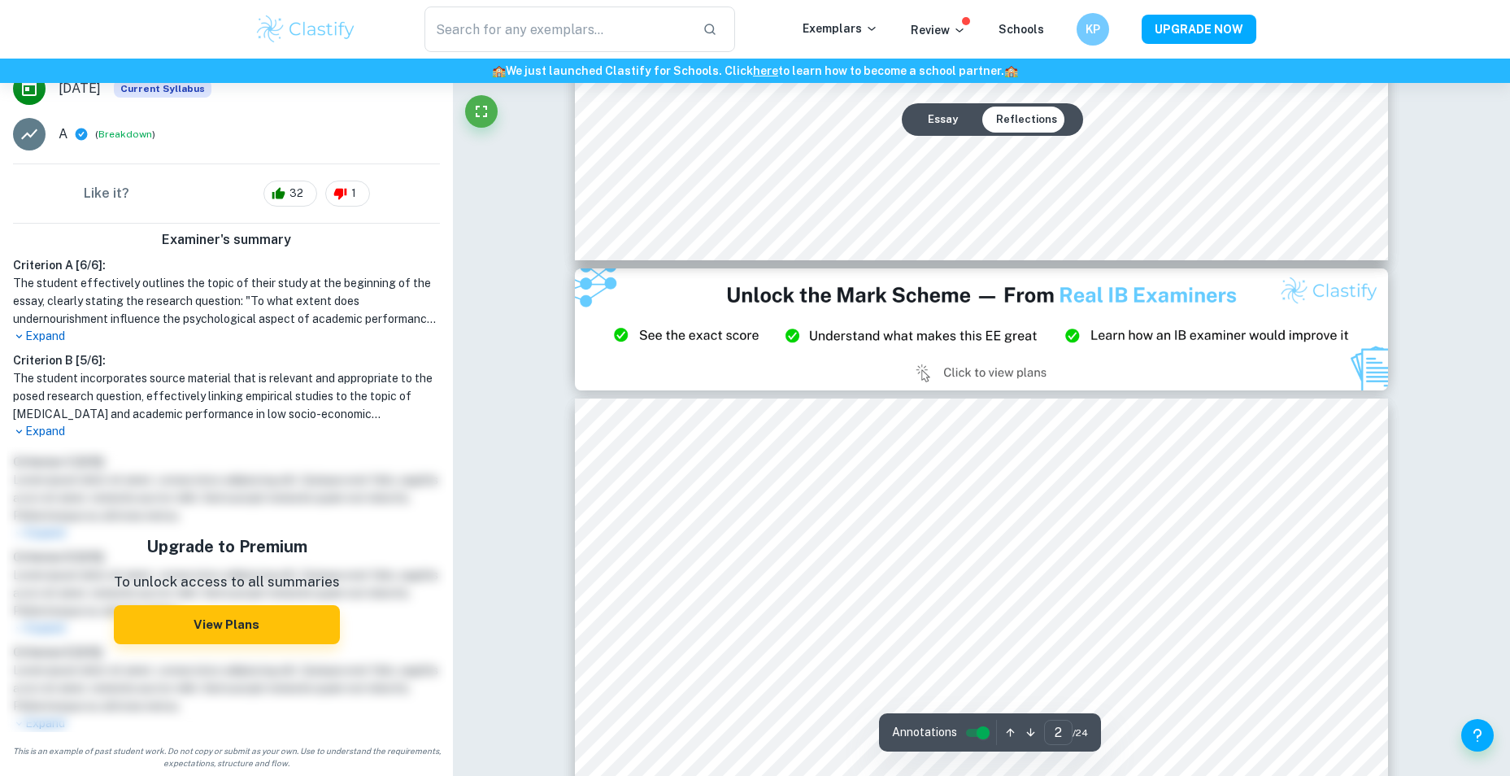
scroll to position [0, 0]
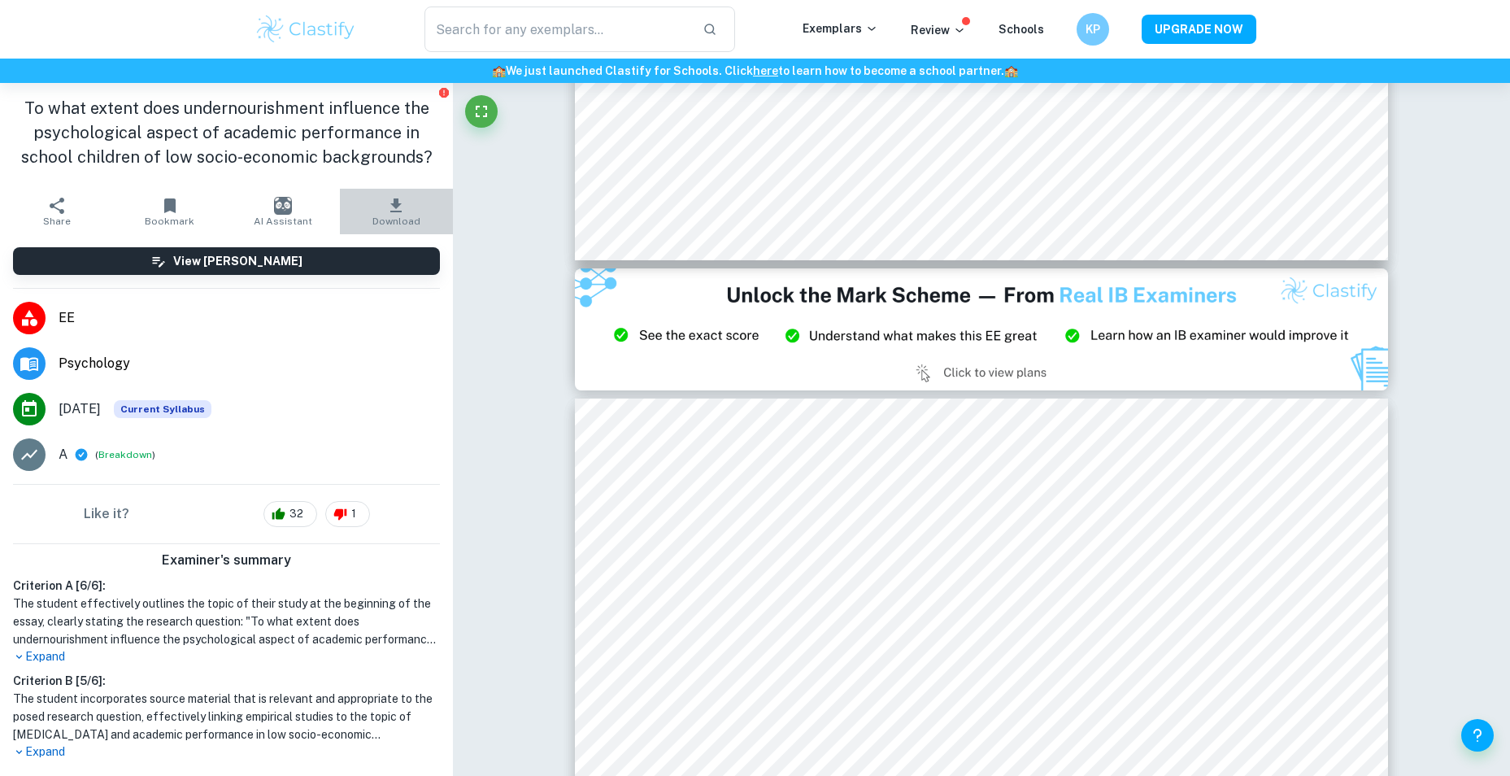
click at [403, 209] on button "Download" at bounding box center [396, 212] width 113 height 46
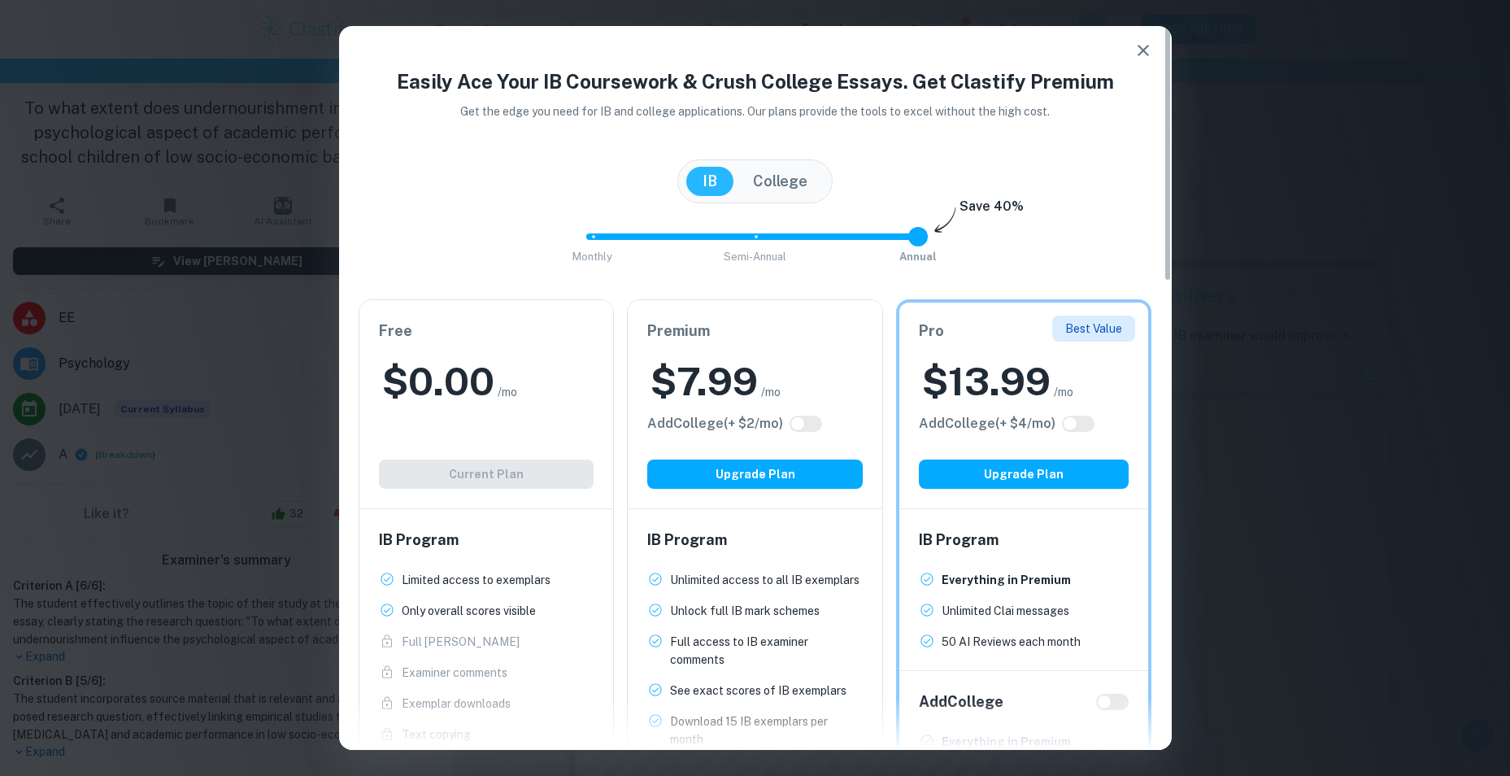
click at [1149, 43] on icon "button" at bounding box center [1143, 51] width 20 height 20
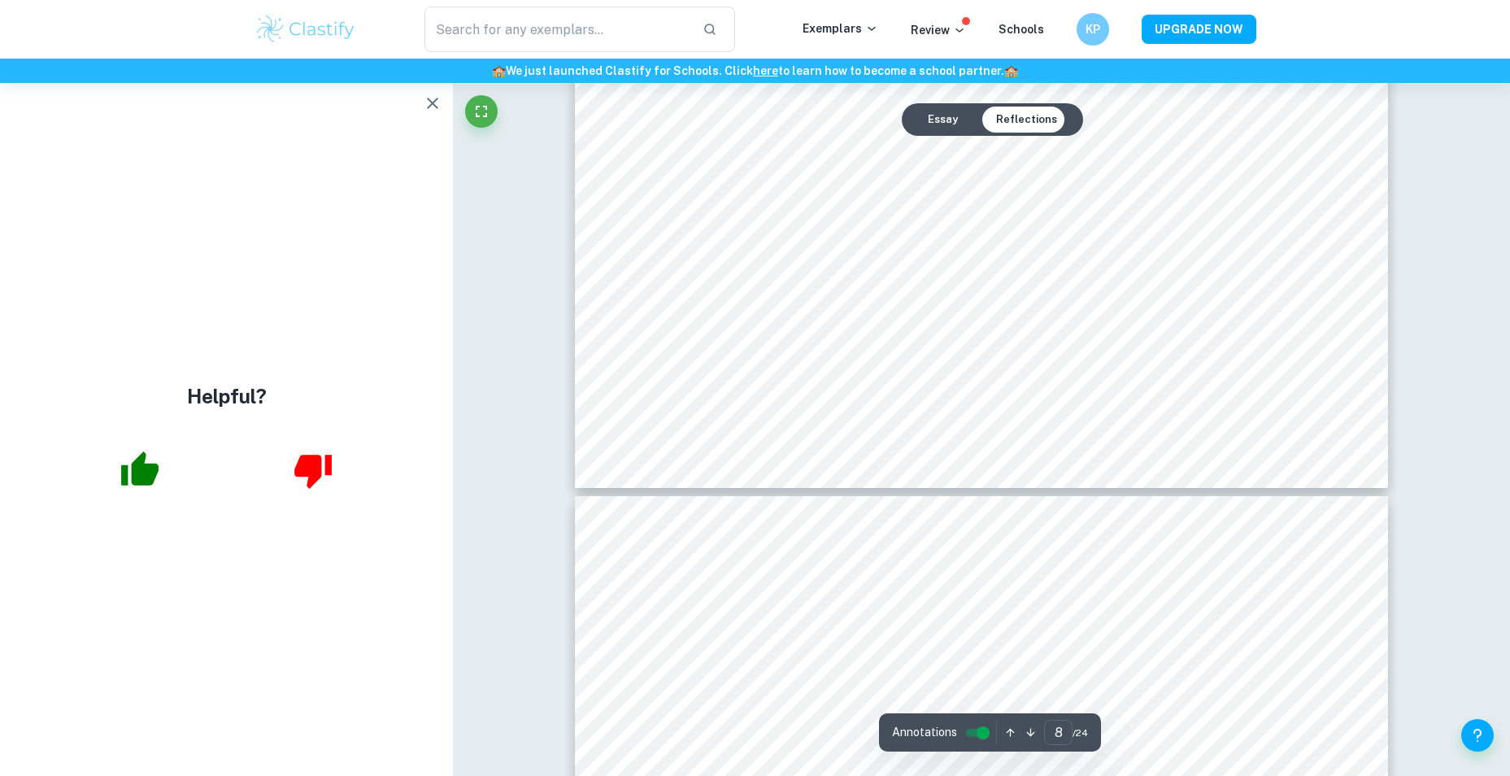
scroll to position [8374, 0]
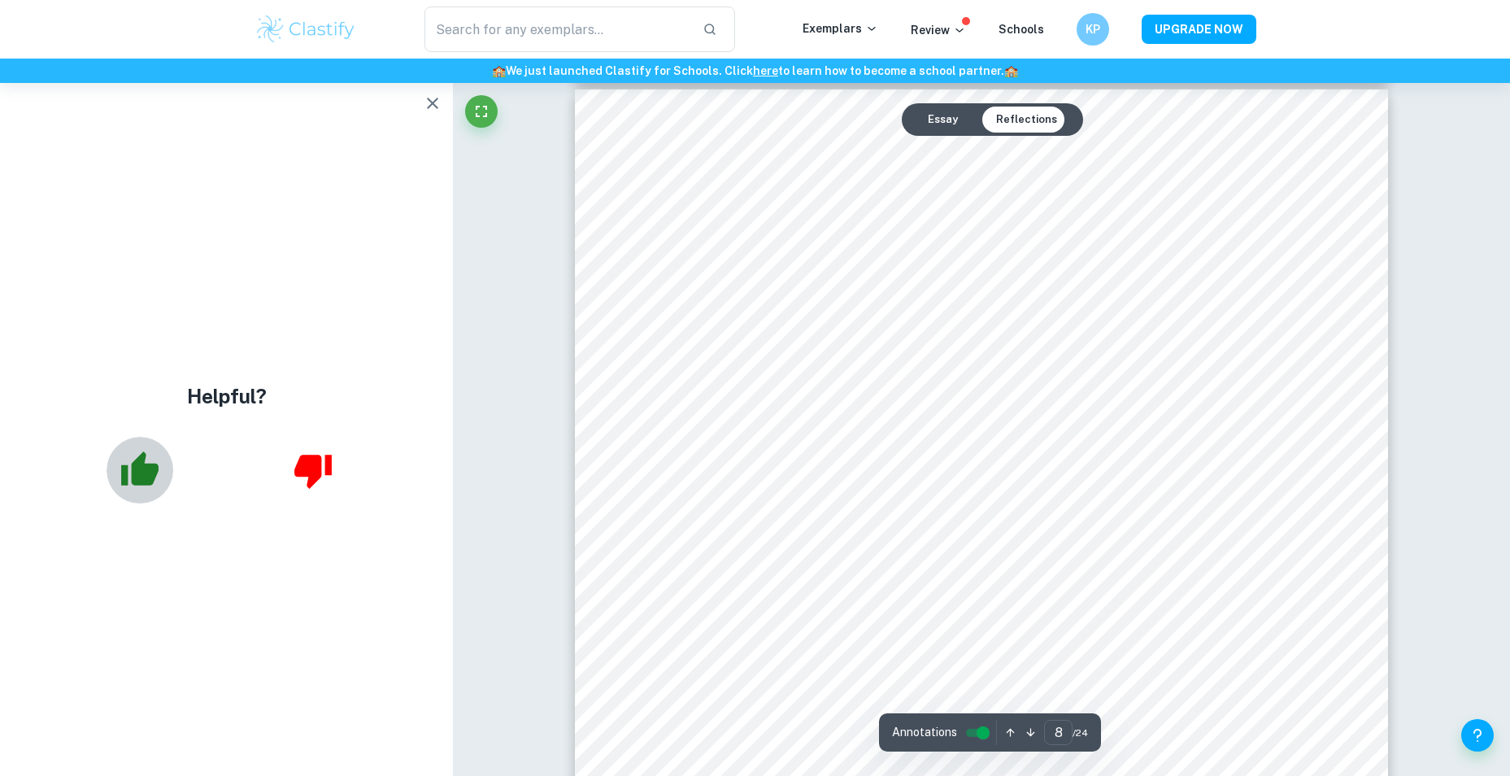
click at [156, 470] on icon "button" at bounding box center [139, 468] width 37 height 34
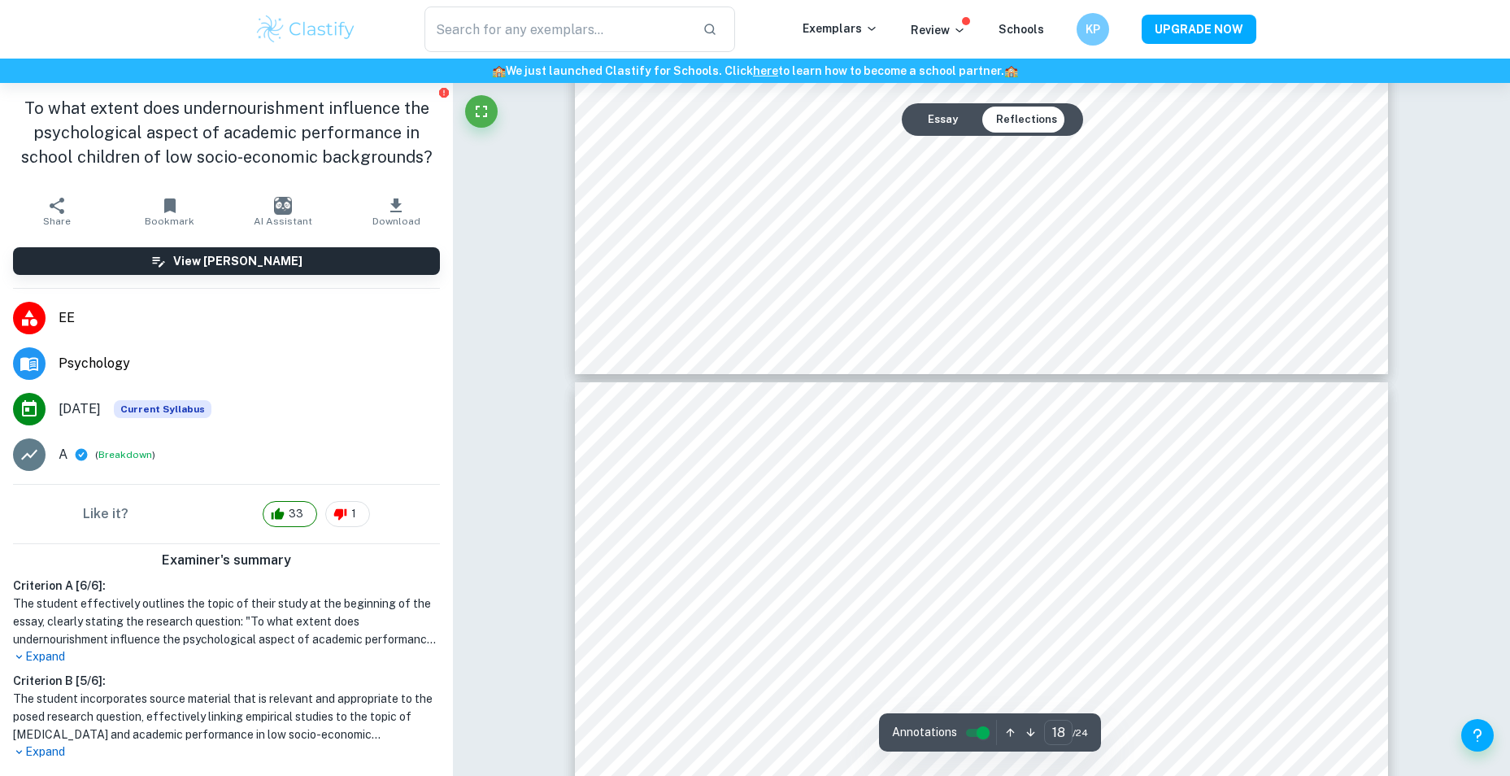
scroll to position [20407, 0]
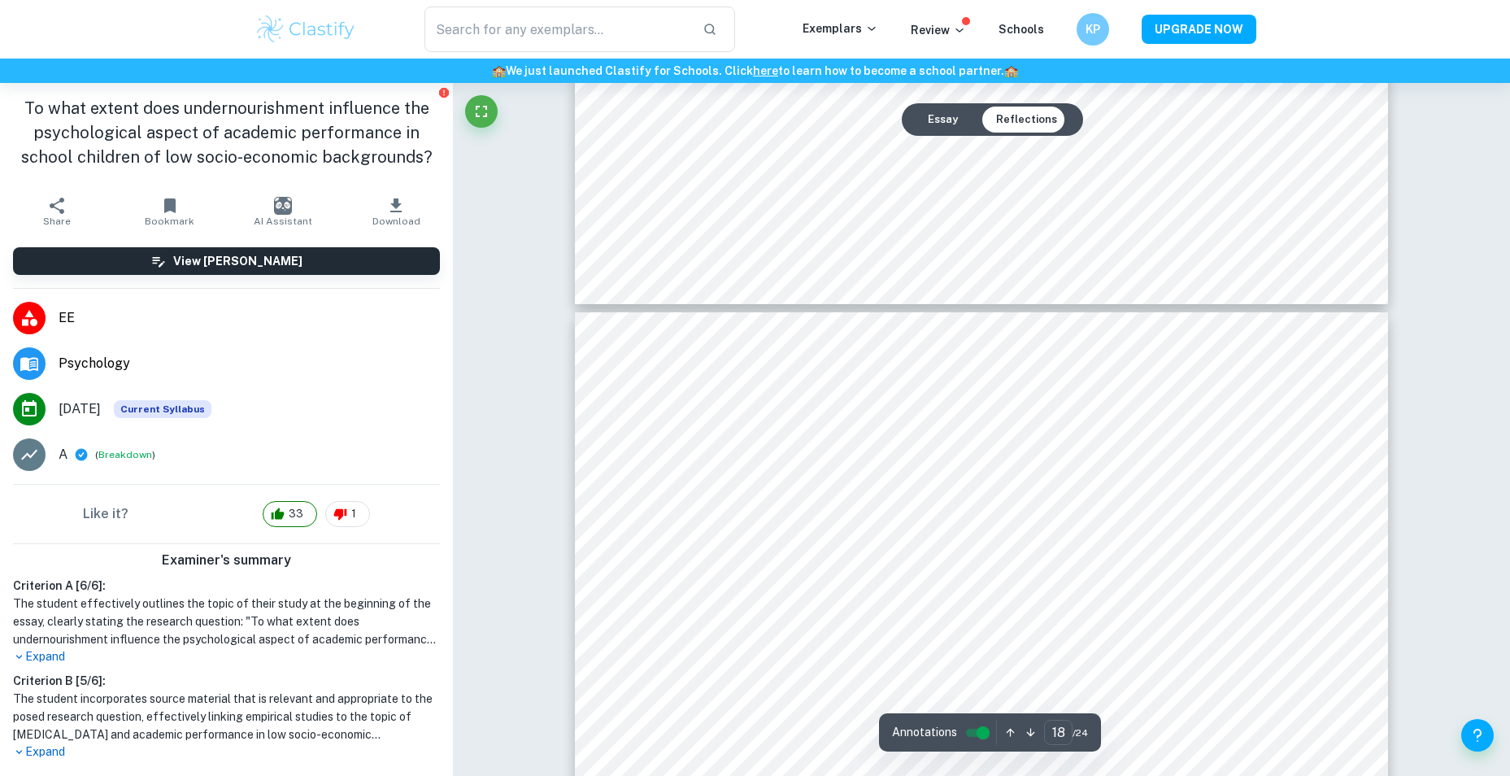
type input "19"
